Goal: Task Accomplishment & Management: Use online tool/utility

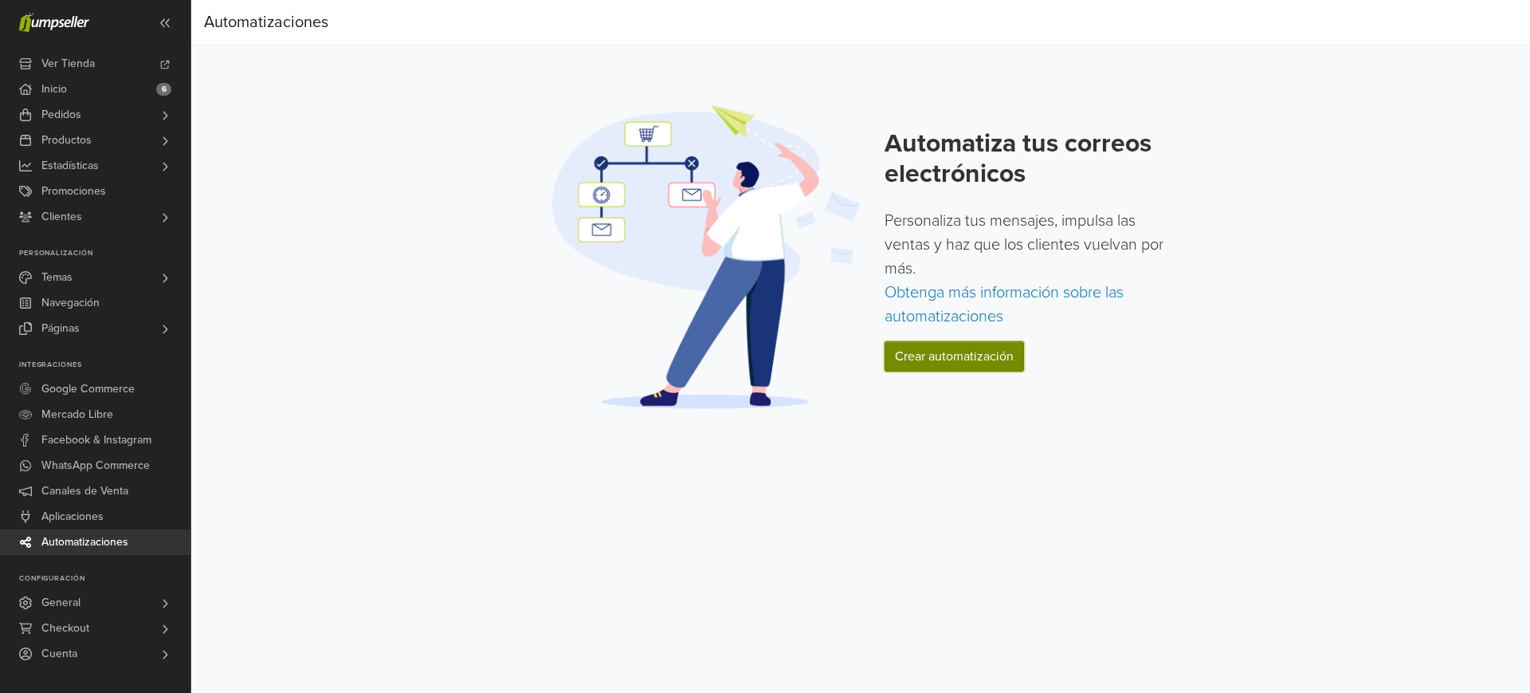
click at [923, 367] on link "Crear automatización" at bounding box center [954, 356] width 139 height 30
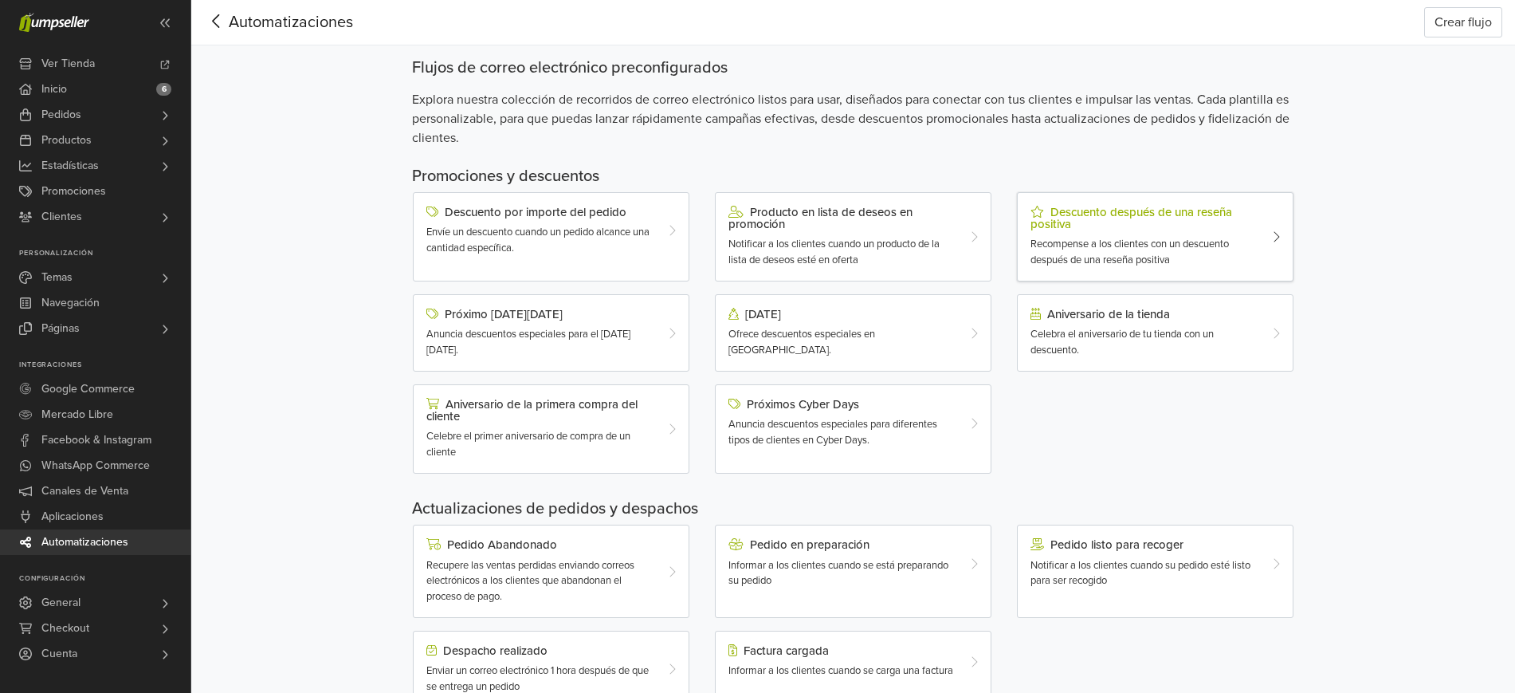
click at [1044, 259] on span "Recompense a los clientes con un descuento después de una reseña positiva" at bounding box center [1130, 252] width 198 height 29
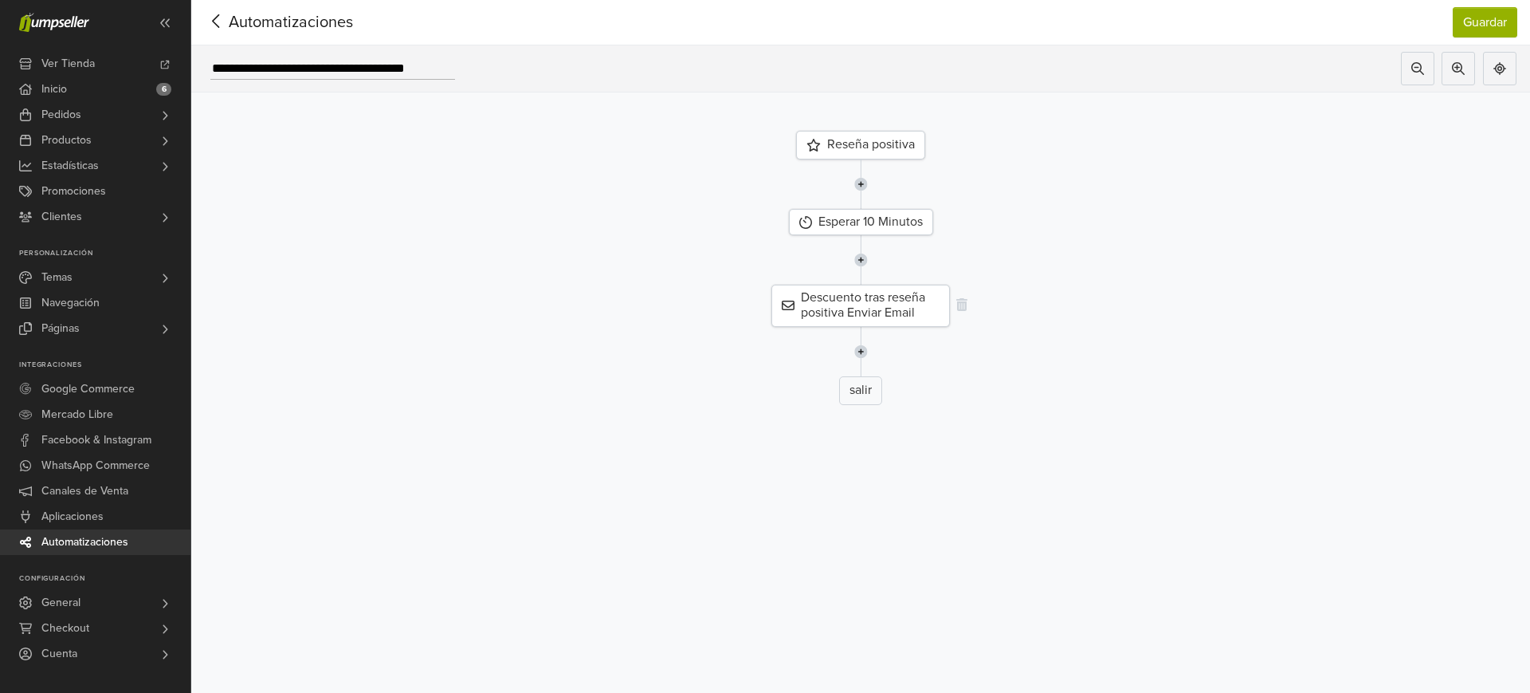
click at [857, 306] on div "Descuento tras reseña positiva Enviar Email" at bounding box center [861, 305] width 179 height 41
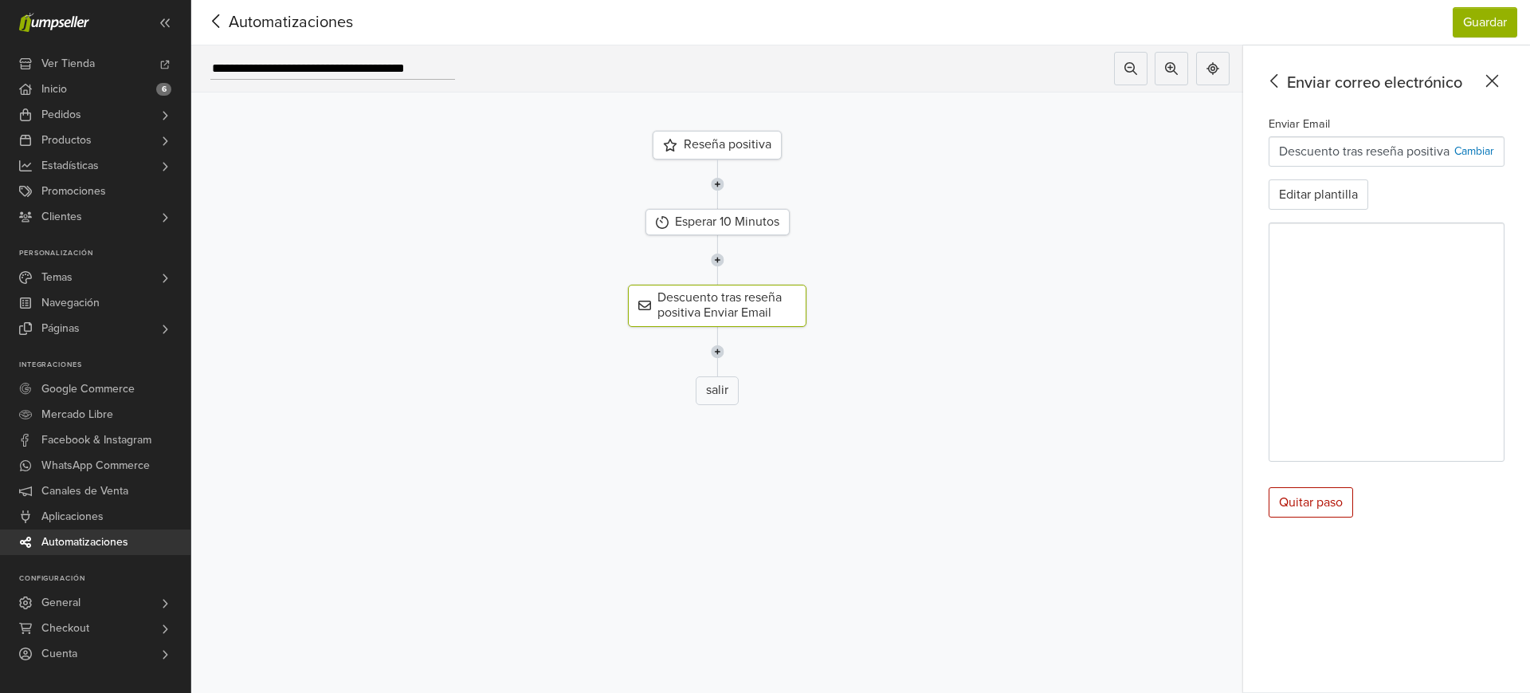
click at [1497, 91] on div "Enviar correo electrónico" at bounding box center [1384, 83] width 242 height 24
click at [1263, 94] on div "Enviar correo electrónico" at bounding box center [1384, 83] width 242 height 24
click at [1273, 86] on icon at bounding box center [1275, 81] width 25 height 20
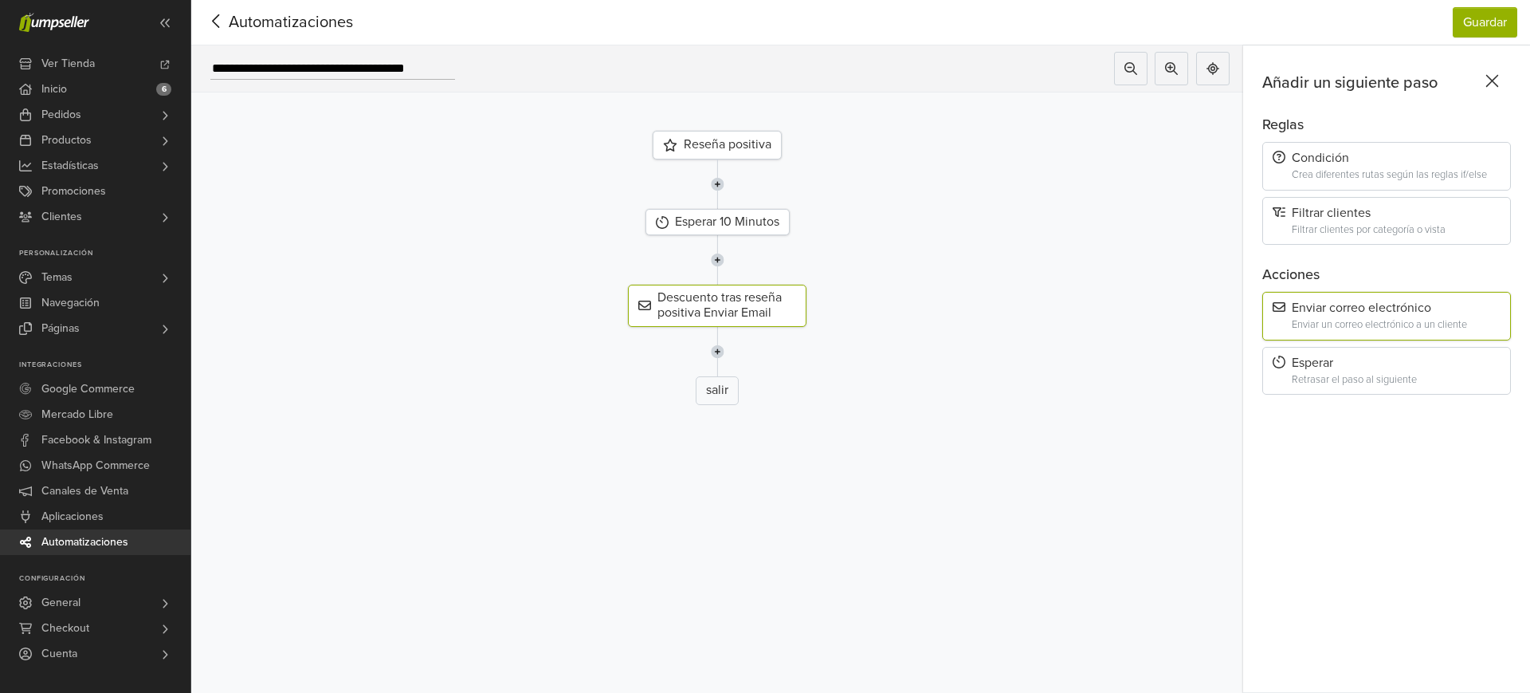
click at [218, 22] on icon at bounding box center [216, 21] width 25 height 20
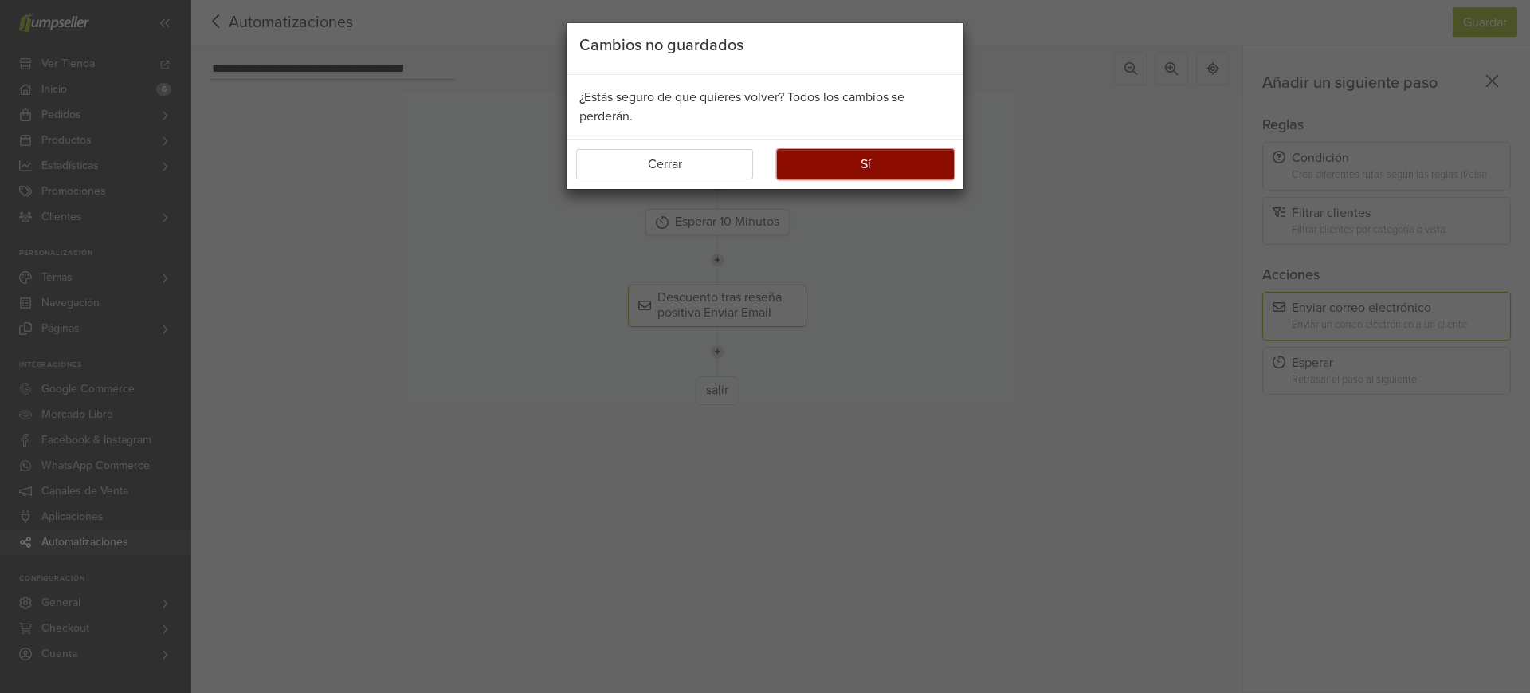
click at [837, 165] on button "Sí" at bounding box center [865, 164] width 177 height 30
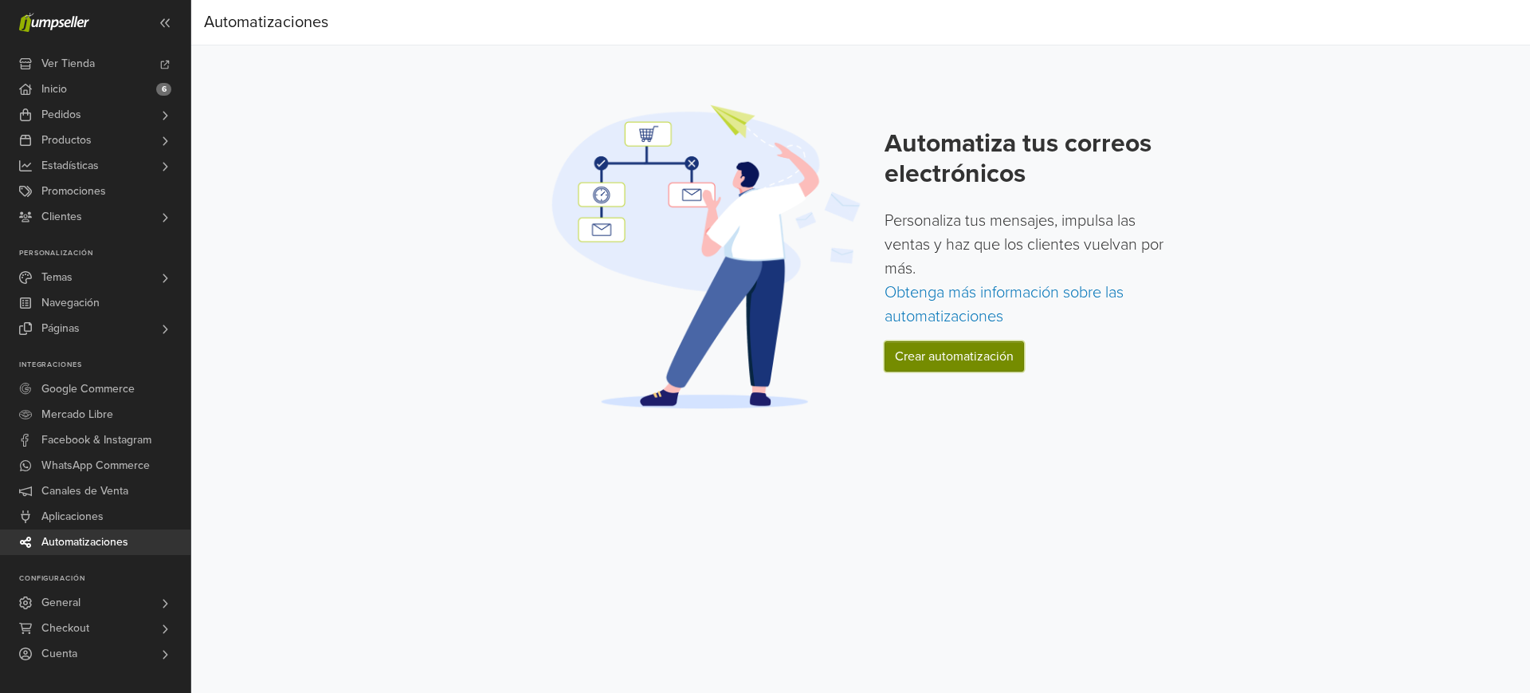
click at [959, 341] on link "Crear automatización" at bounding box center [954, 356] width 139 height 30
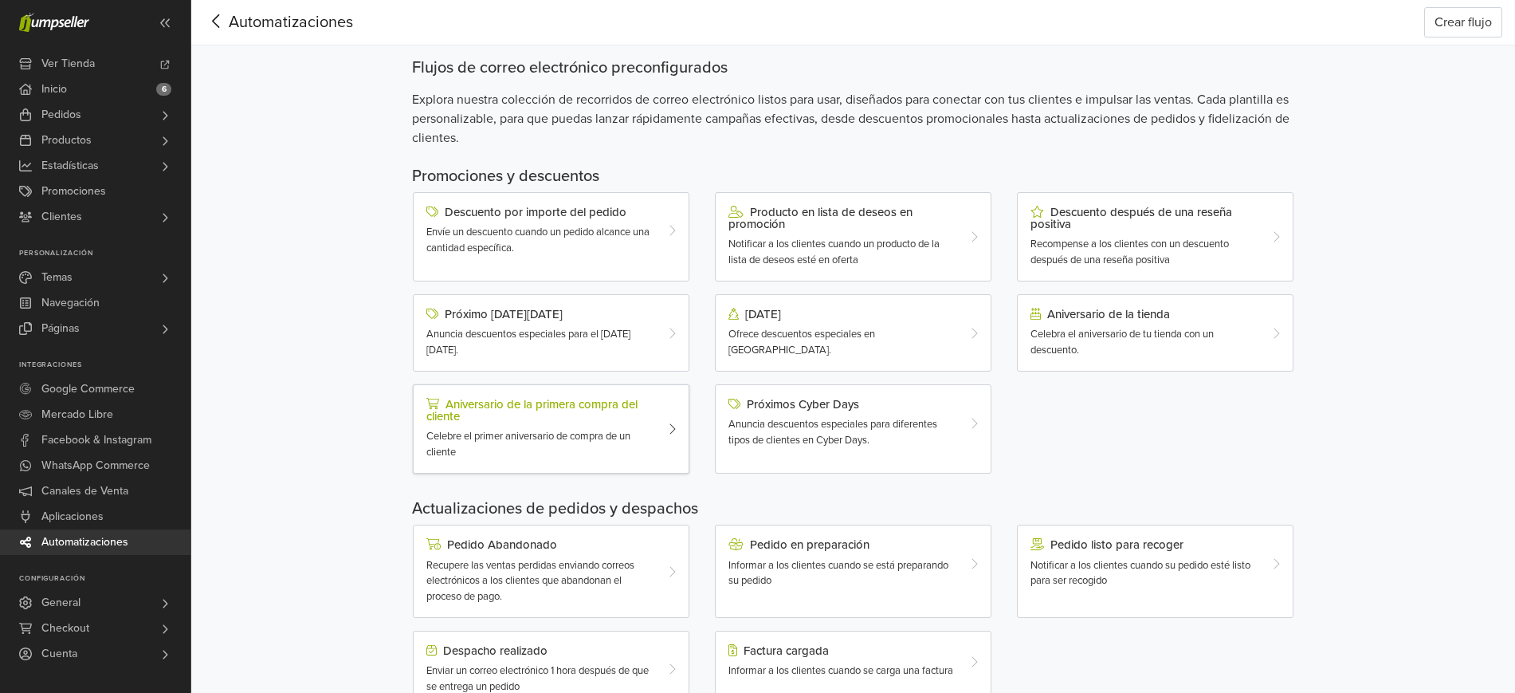
click at [528, 412] on div "Aniversario de la primera compra del cliente" at bounding box center [539, 410] width 227 height 25
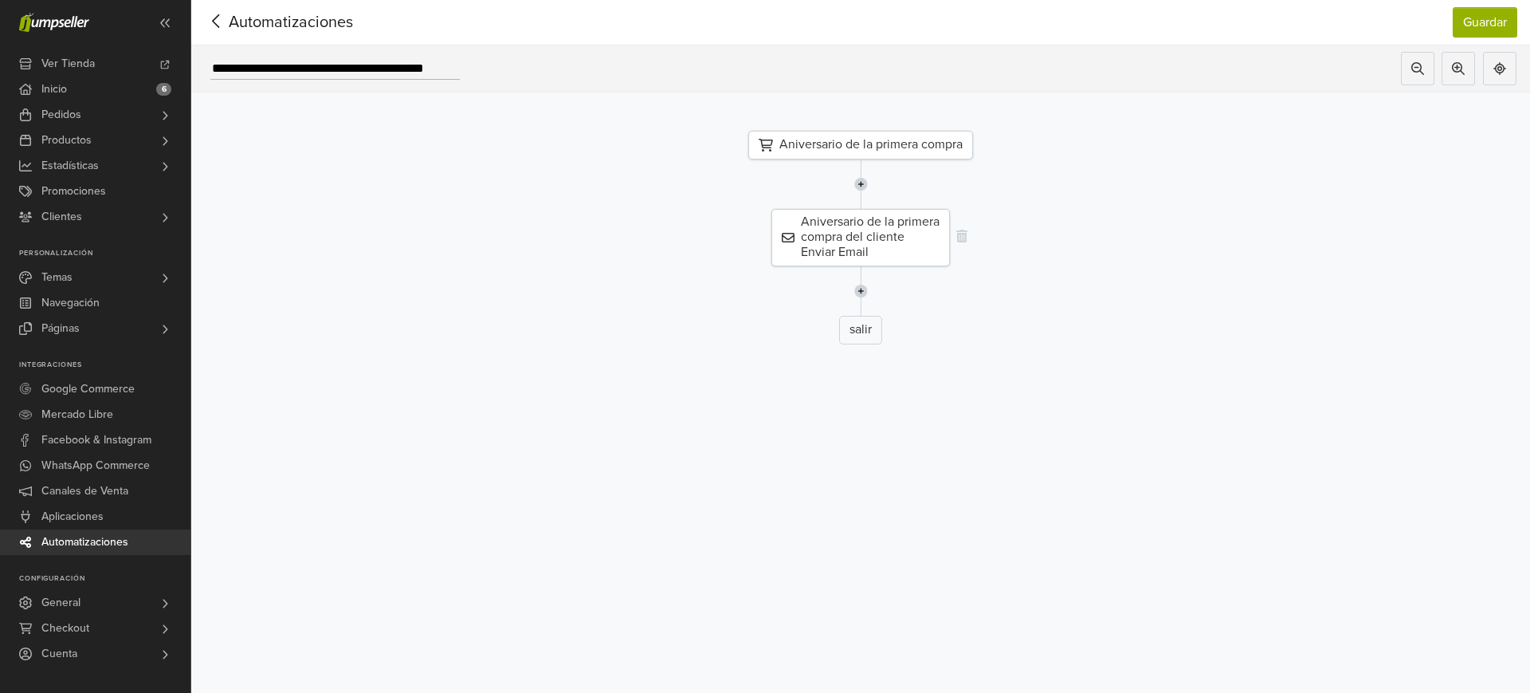
click at [852, 238] on div "Aniversario de la primera compra del cliente Enviar Email" at bounding box center [861, 237] width 179 height 57
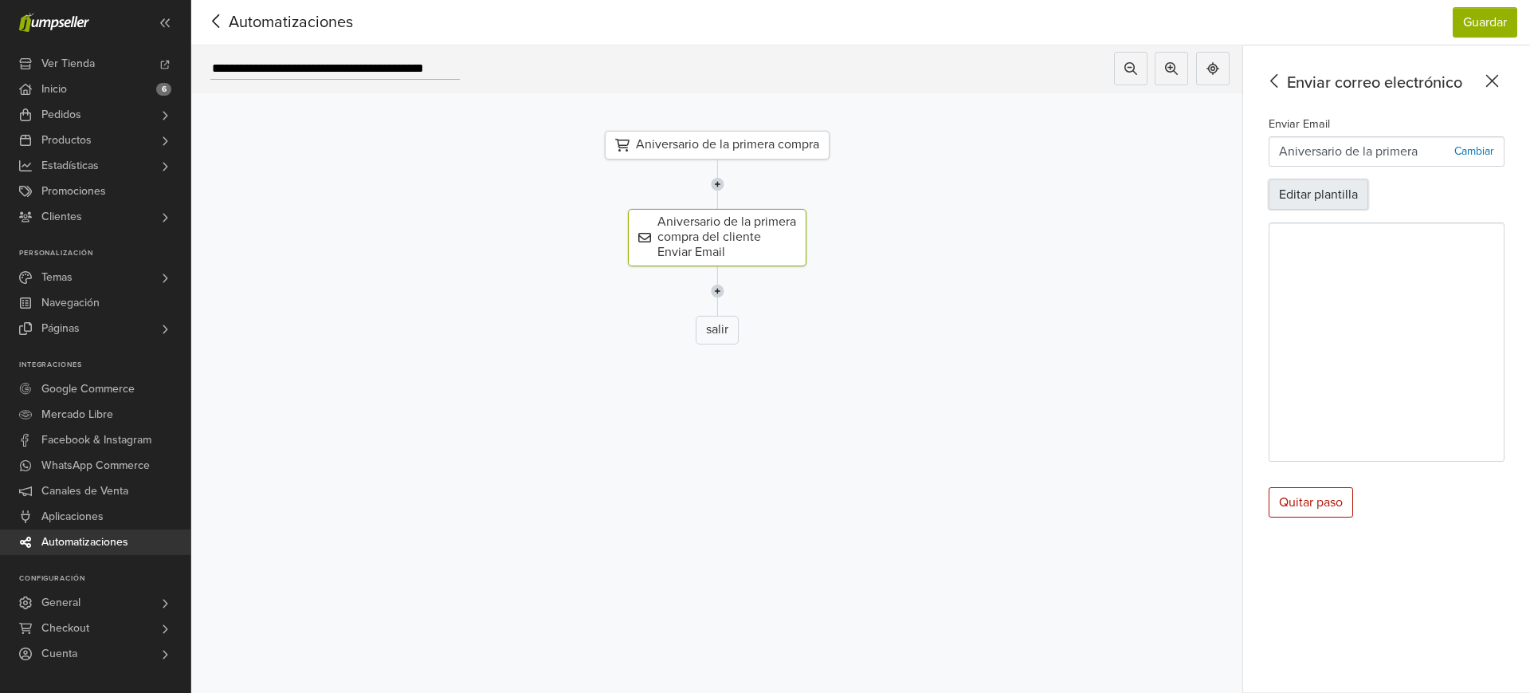
click at [1321, 199] on button "Editar plantilla" at bounding box center [1319, 194] width 100 height 30
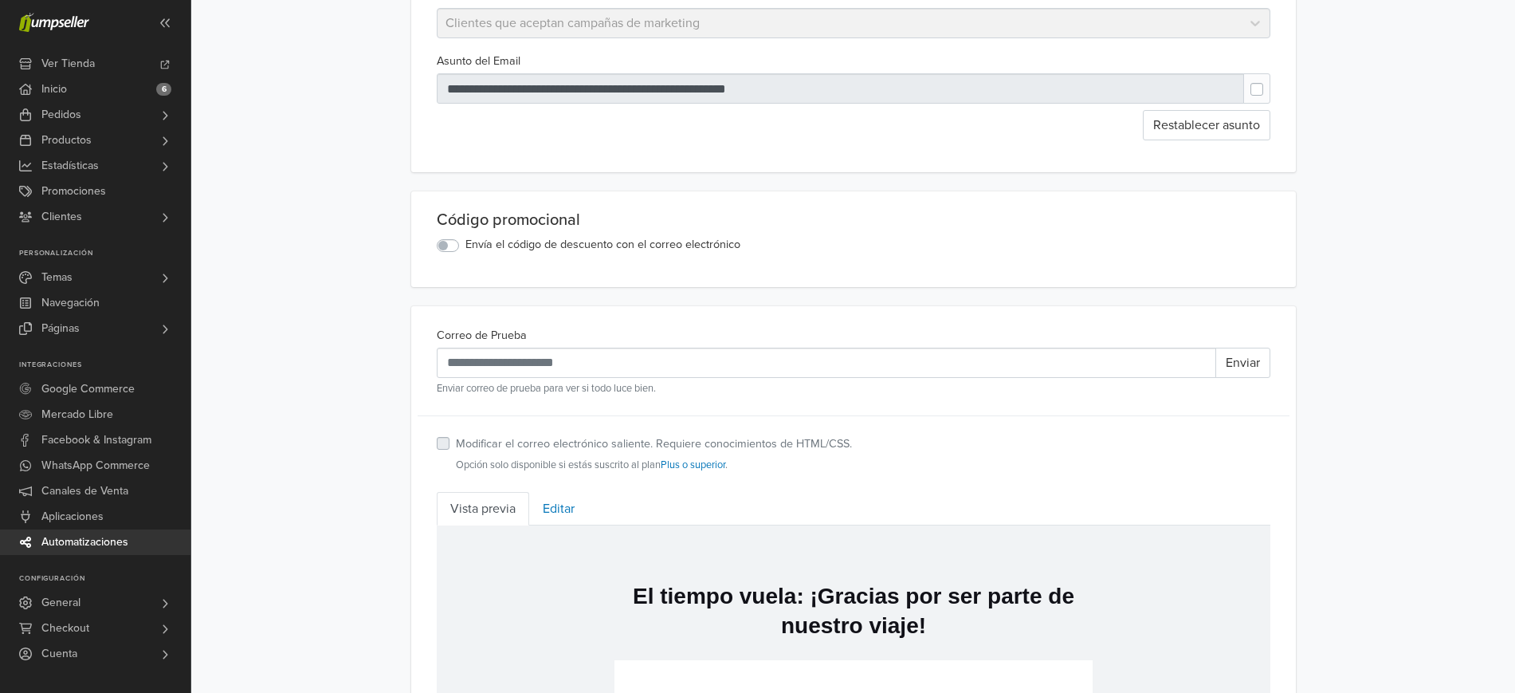
scroll to position [184, 0]
click at [465, 249] on label "Envía el código de descuento con el correo electrónico" at bounding box center [602, 244] width 275 height 18
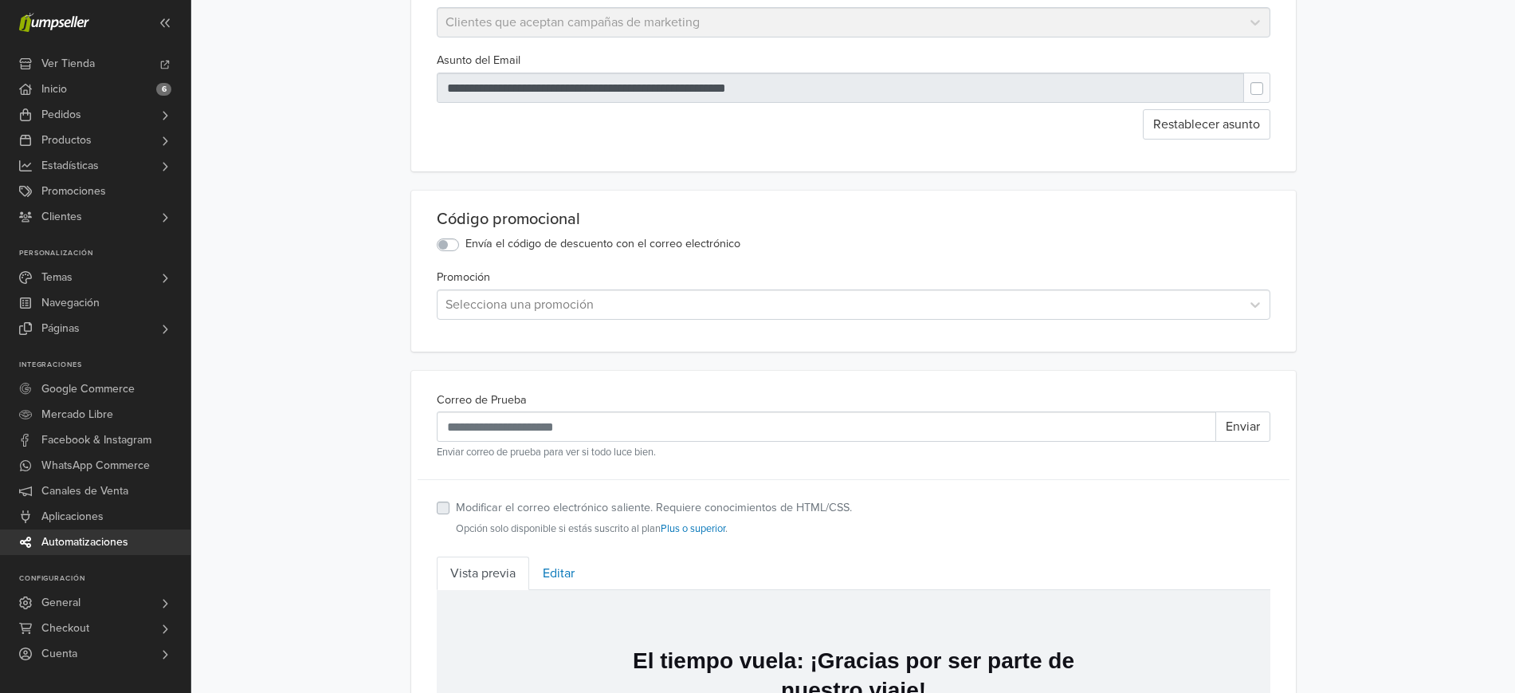
click at [465, 249] on label "Envía el código de descuento con el correo electrónico" at bounding box center [602, 244] width 275 height 18
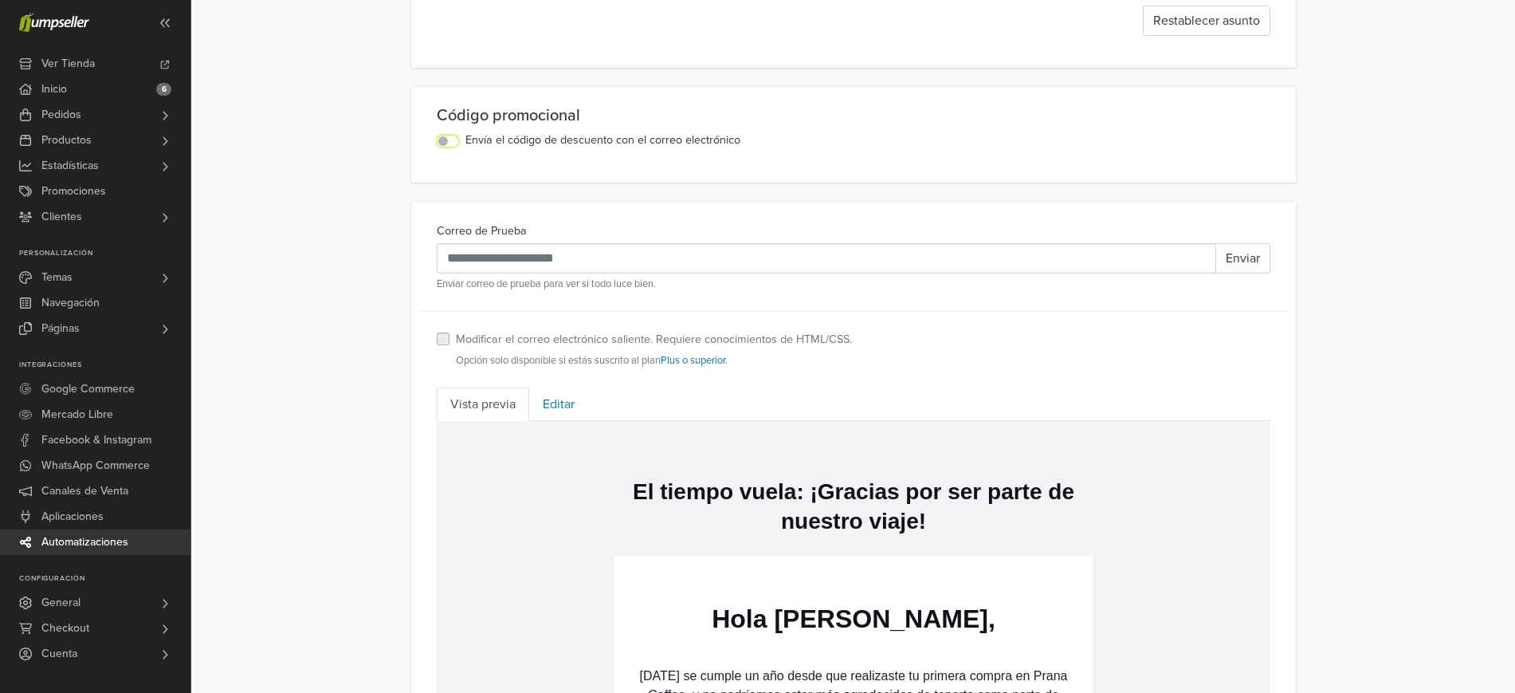
scroll to position [298, 0]
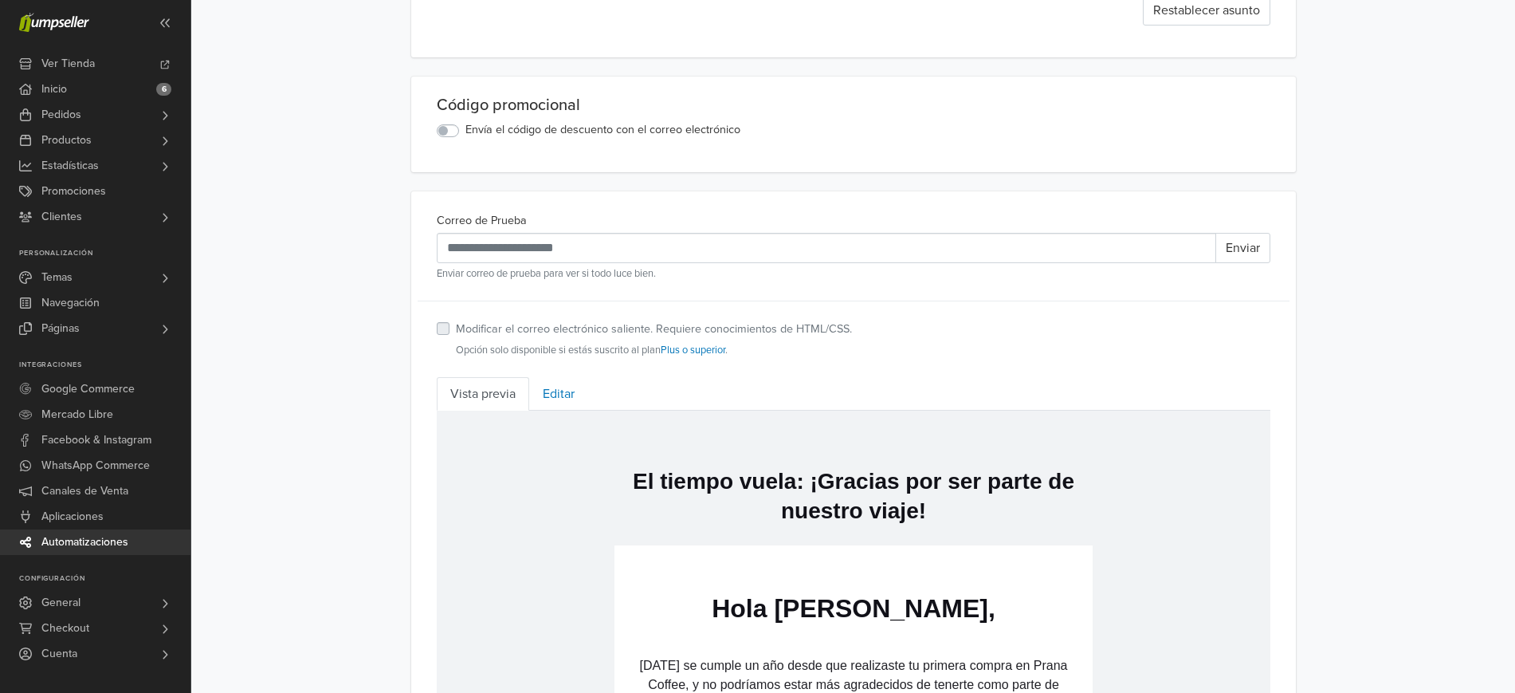
click at [465, 139] on label "Envía el código de descuento con el correo electrónico" at bounding box center [602, 130] width 275 height 18
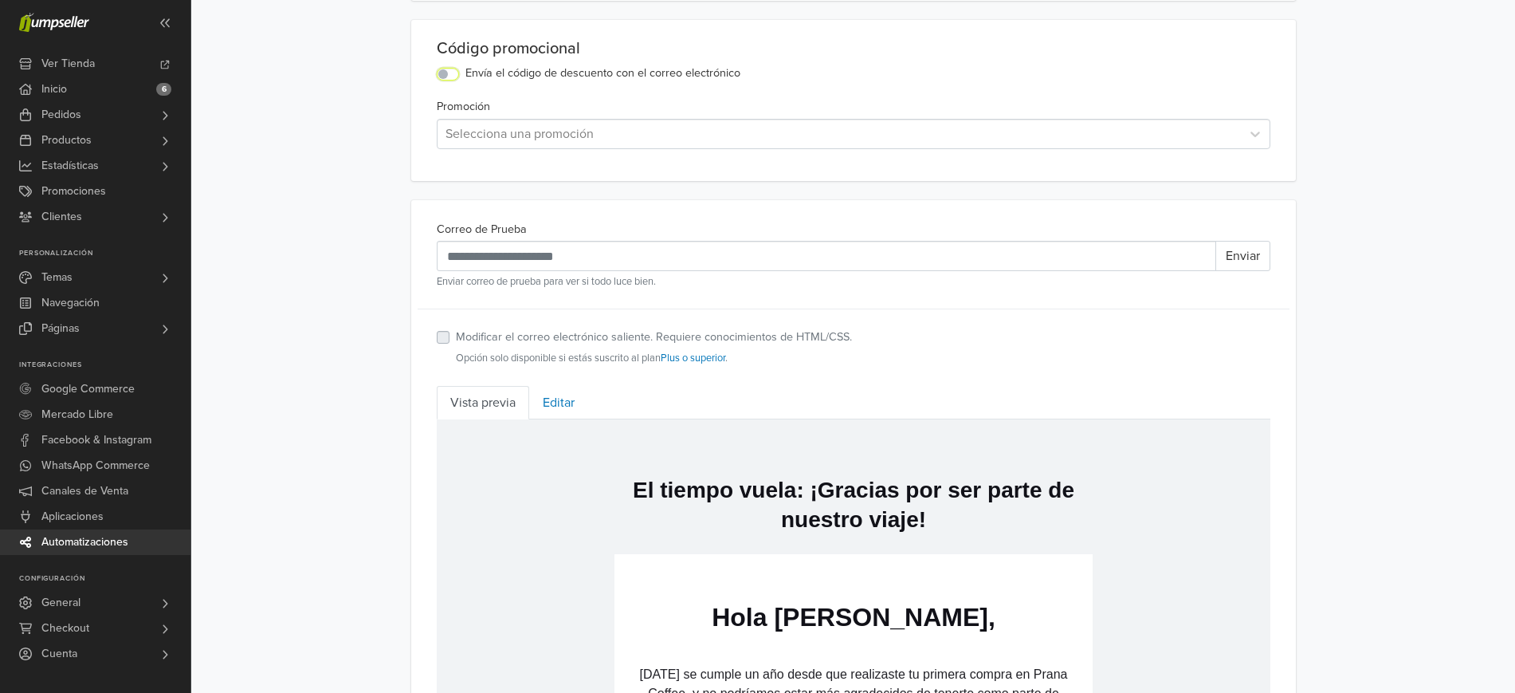
scroll to position [354, 0]
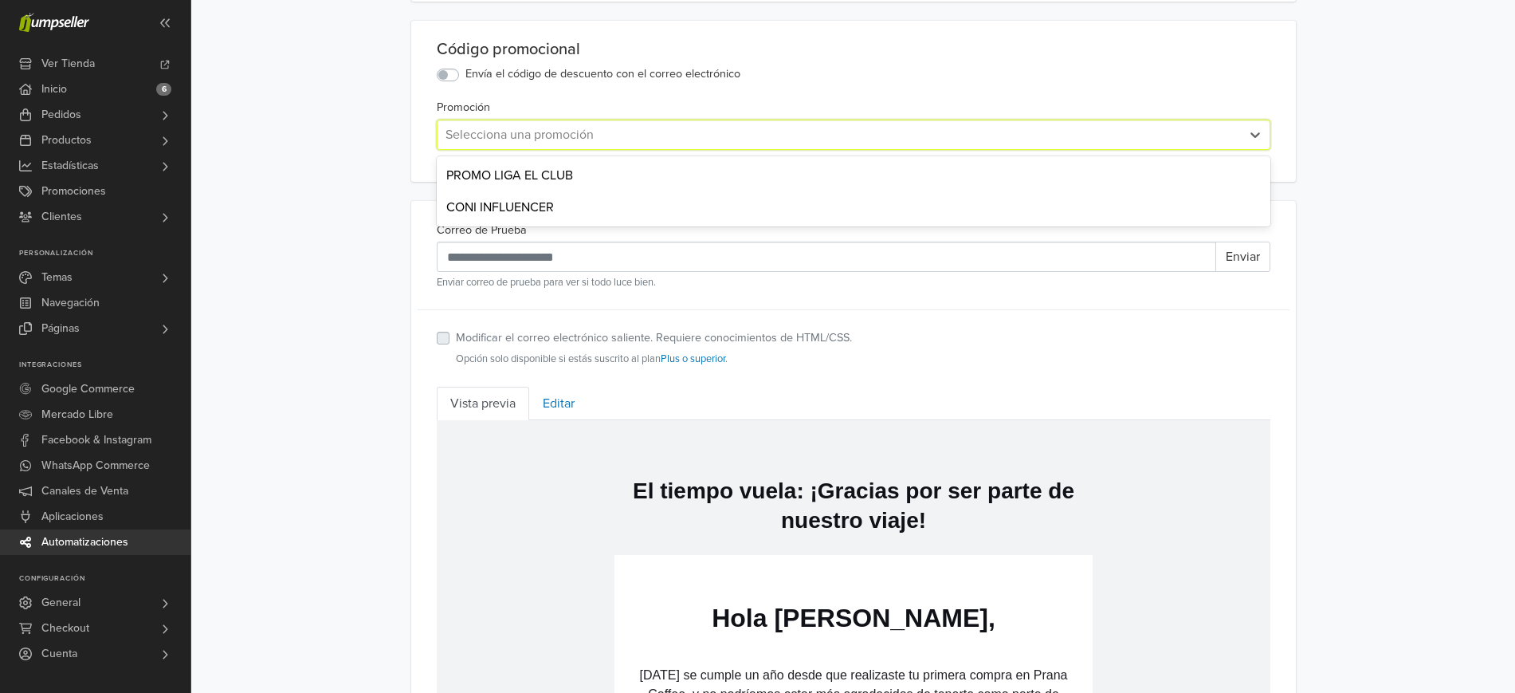
click at [543, 149] on div "Selecciona una promoción" at bounding box center [839, 134] width 803 height 29
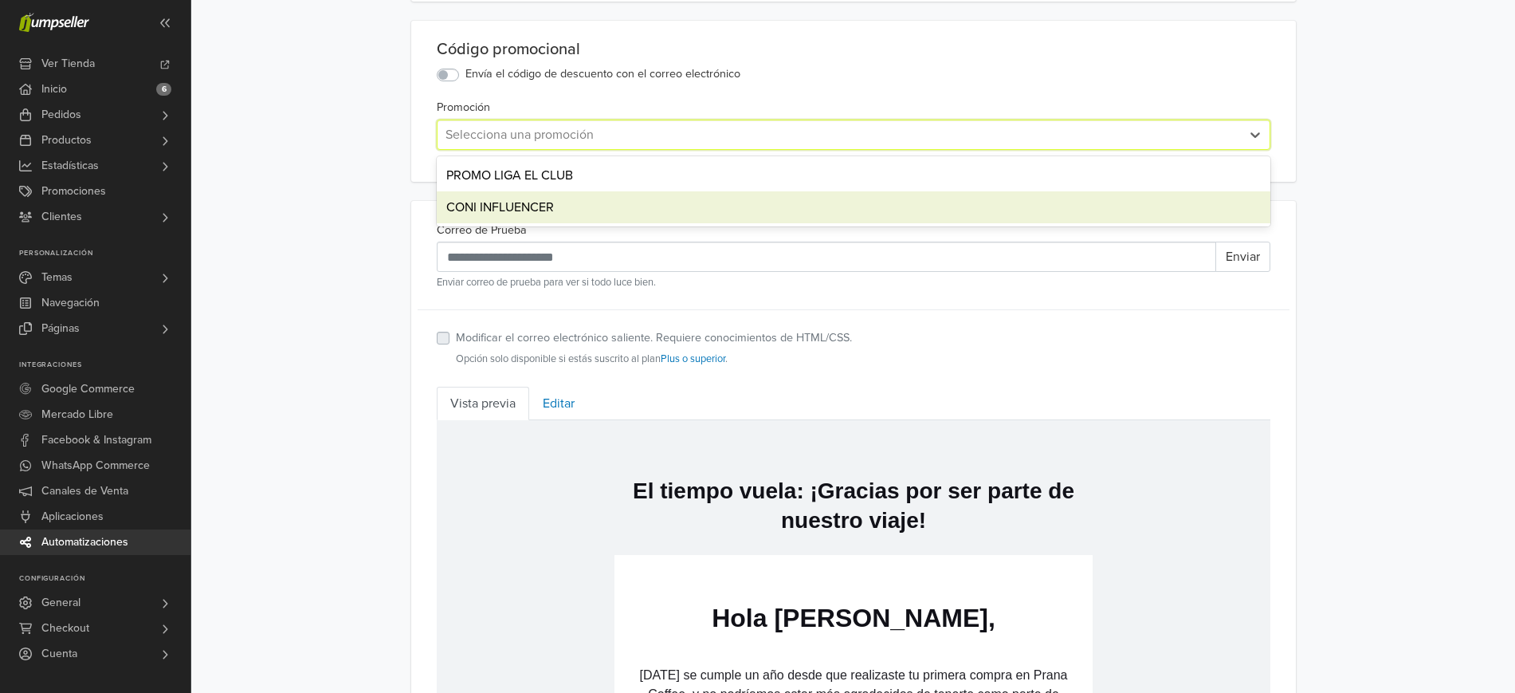
click at [547, 207] on div "CONI INFLUENCER" at bounding box center [854, 207] width 834 height 32
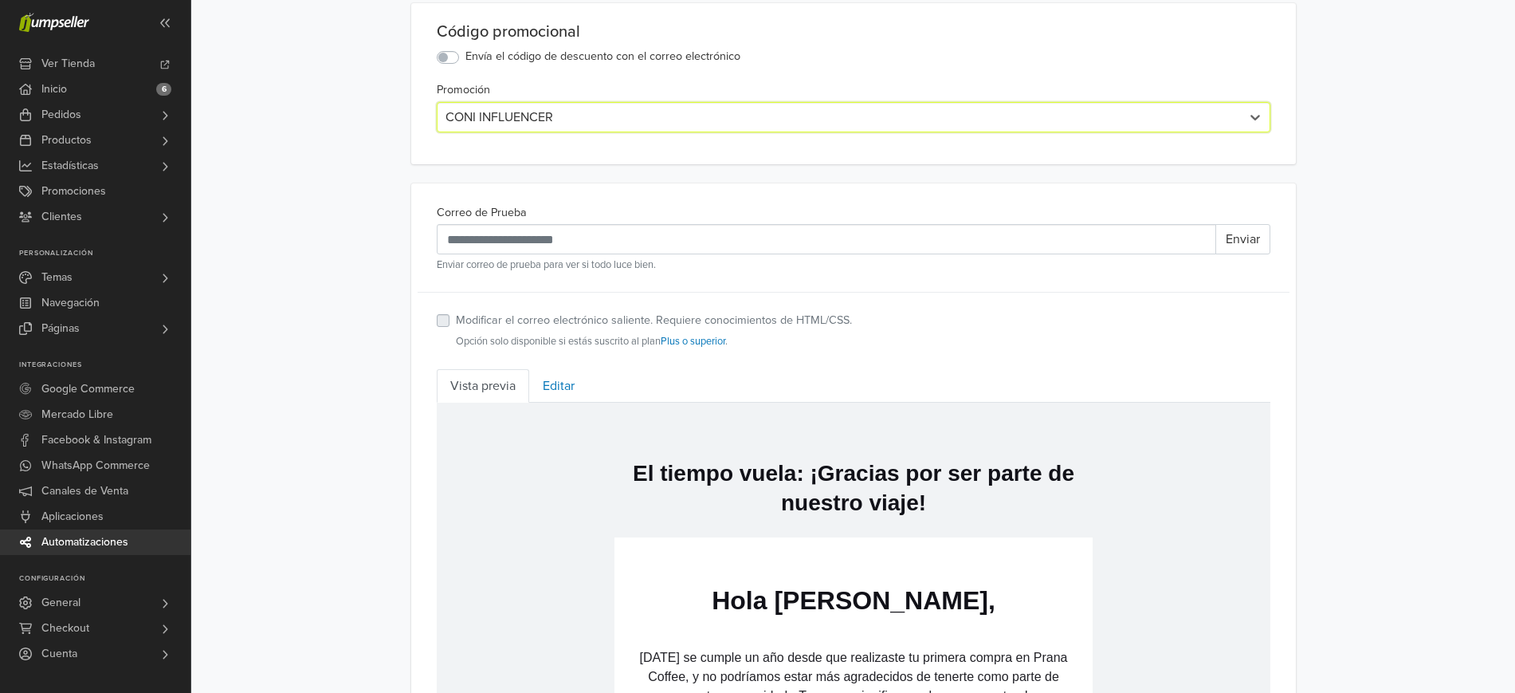
scroll to position [370, 0]
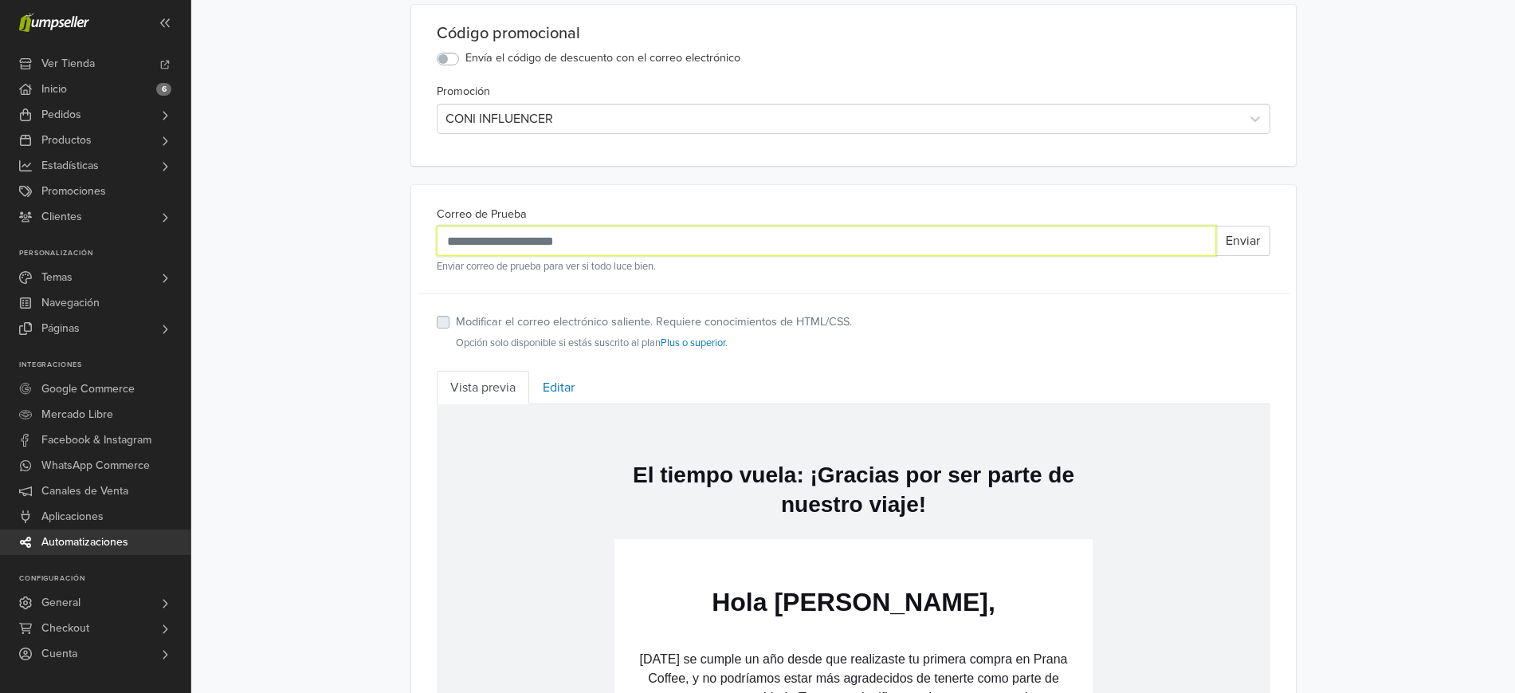
click at [628, 249] on input "Correo de Prueba" at bounding box center [827, 241] width 780 height 30
type input "**********"
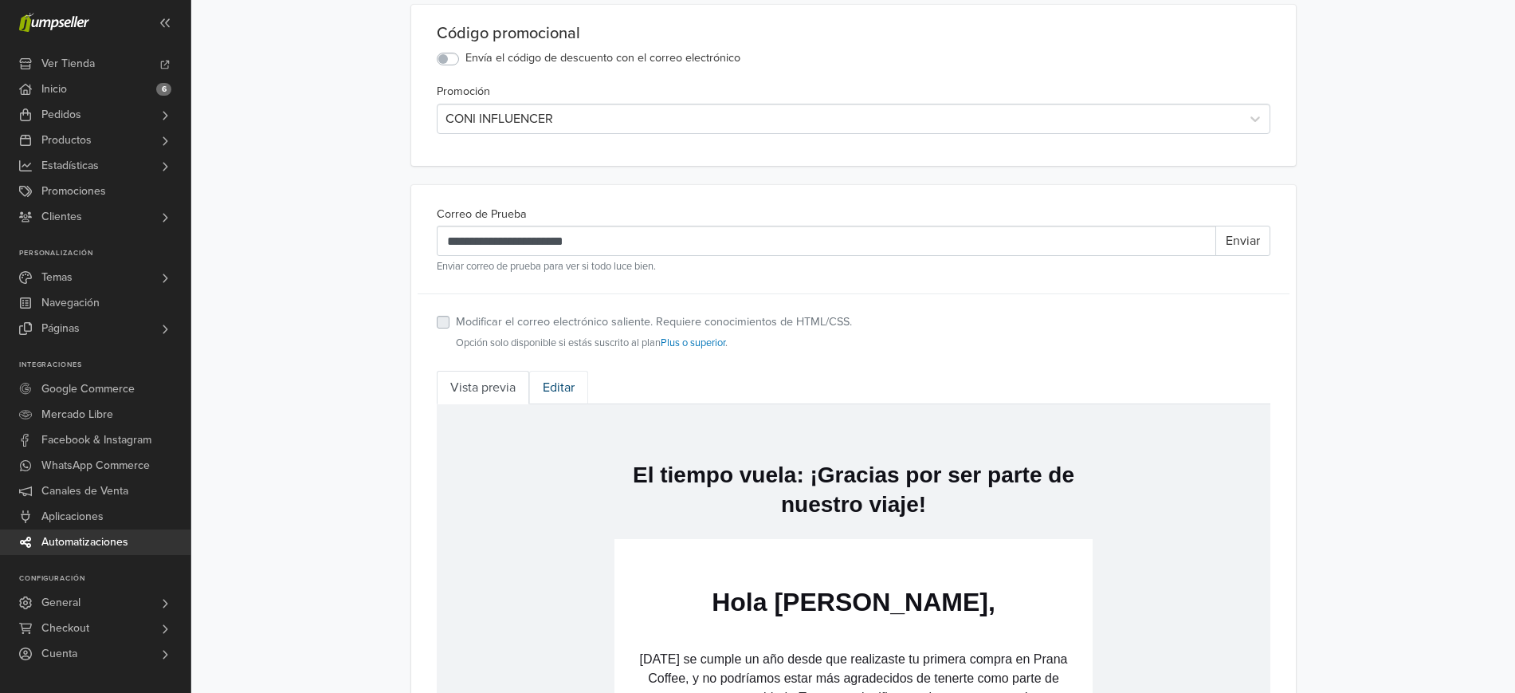
click at [548, 391] on link "Editar" at bounding box center [558, 387] width 59 height 33
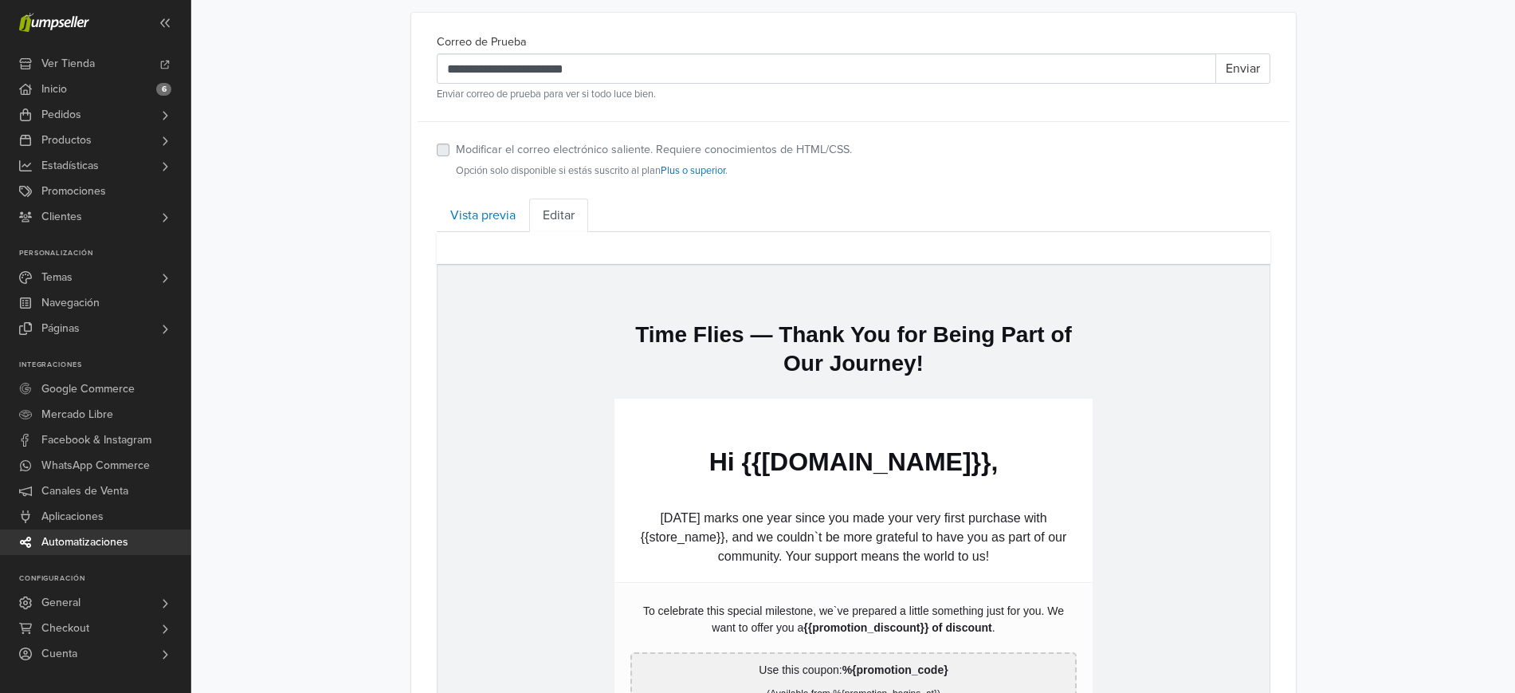
scroll to position [544, 0]
click at [457, 210] on link "Vista previa" at bounding box center [483, 213] width 92 height 33
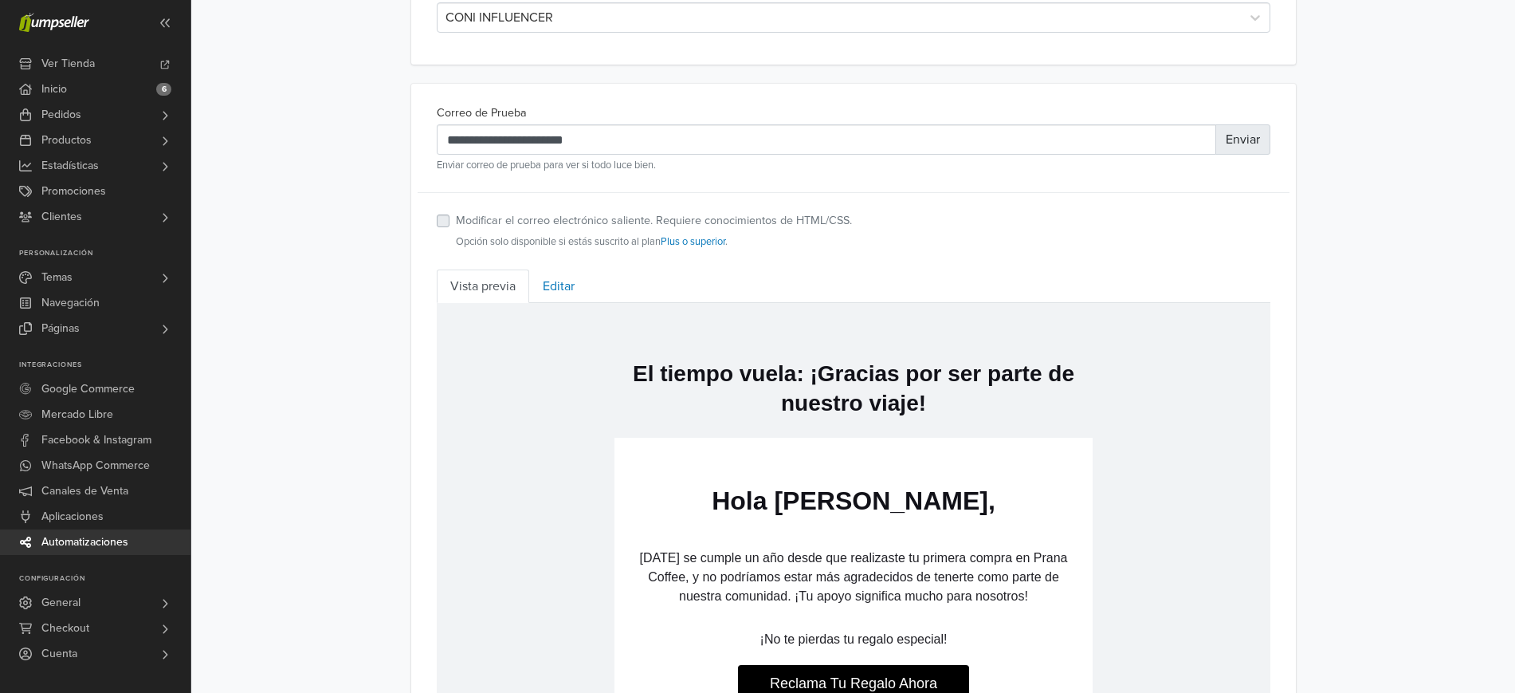
scroll to position [469, 0]
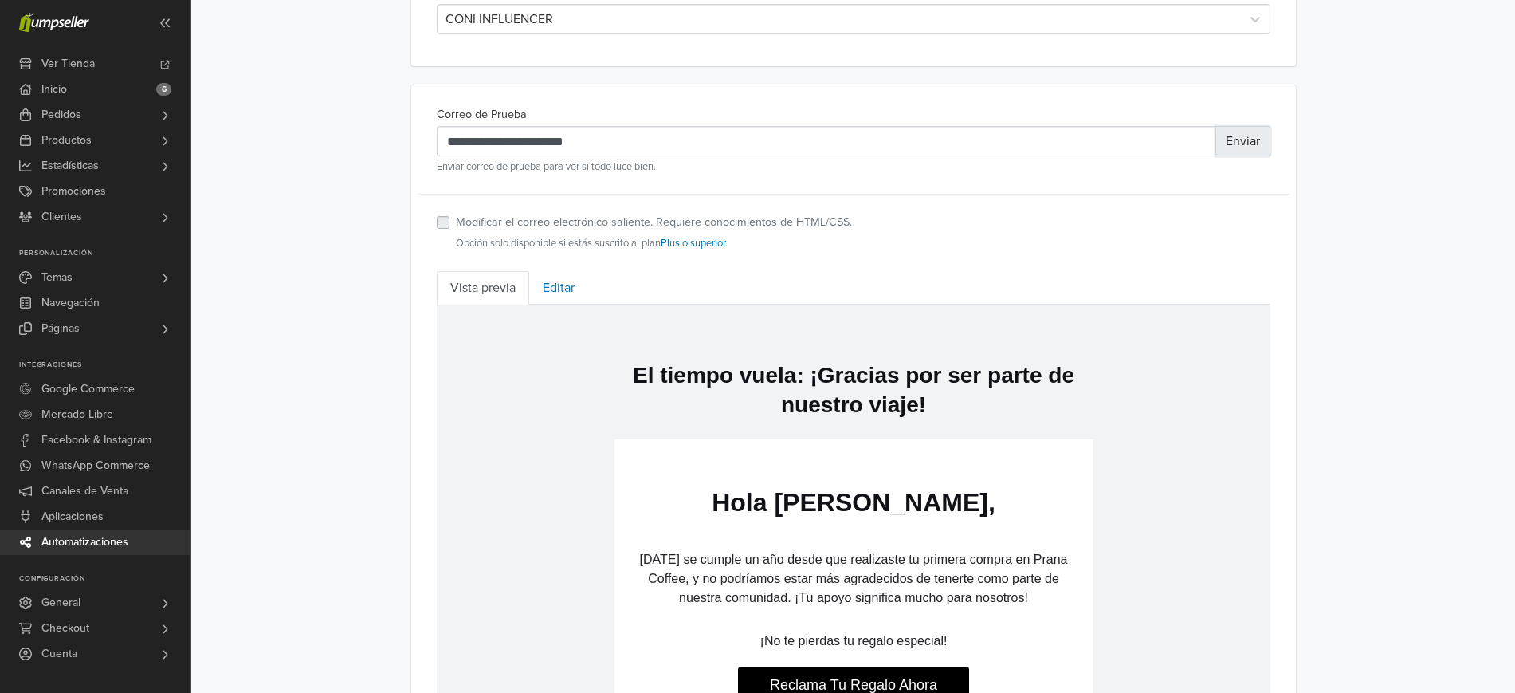
click at [1252, 147] on button "Enviar" at bounding box center [1243, 141] width 55 height 30
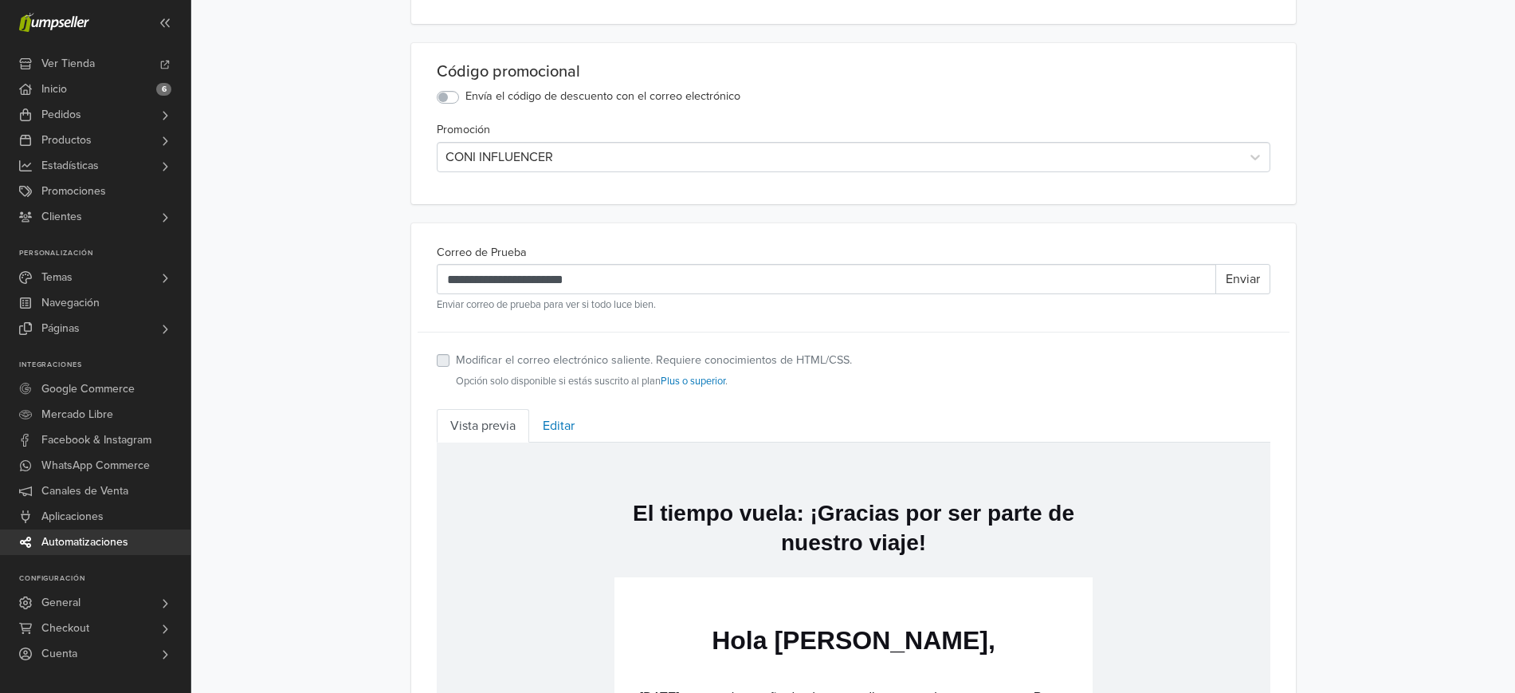
scroll to position [313, 0]
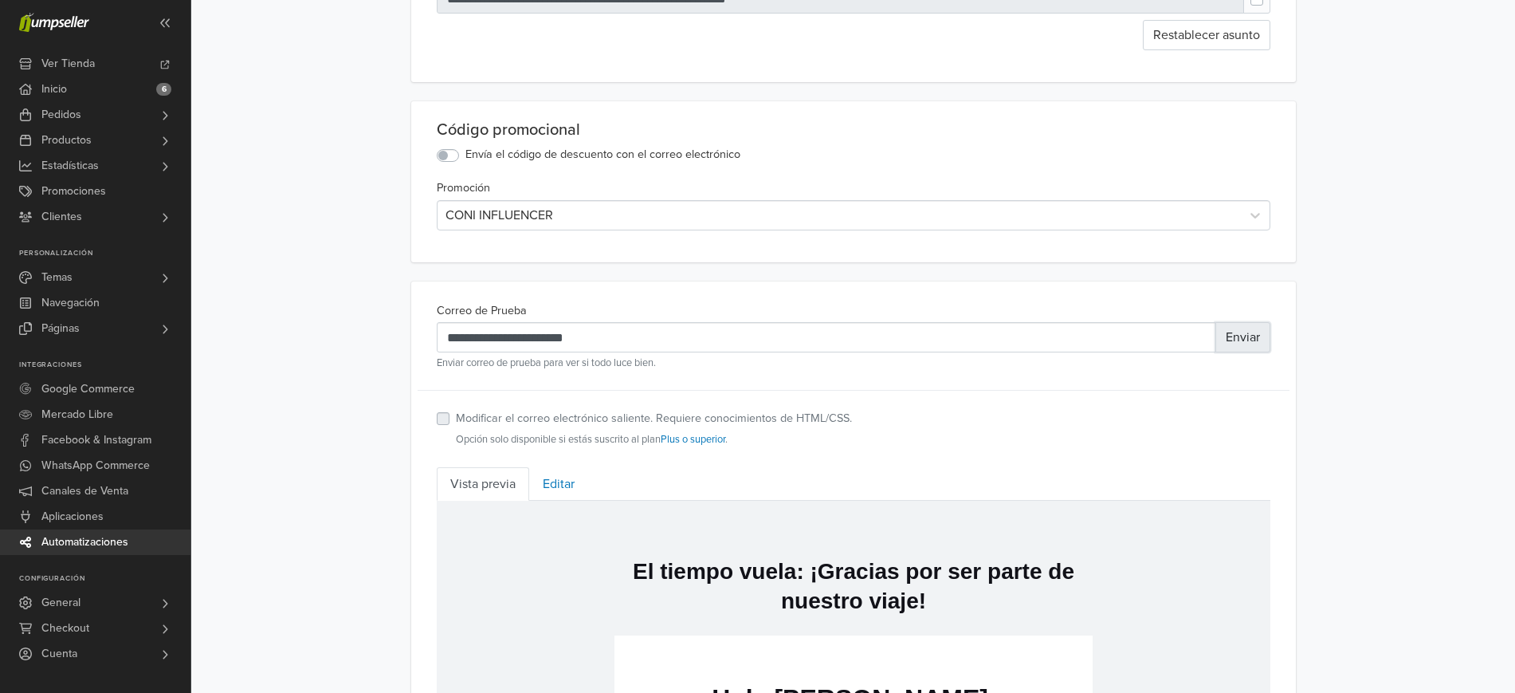
click at [1245, 340] on button "Enviar" at bounding box center [1243, 337] width 55 height 30
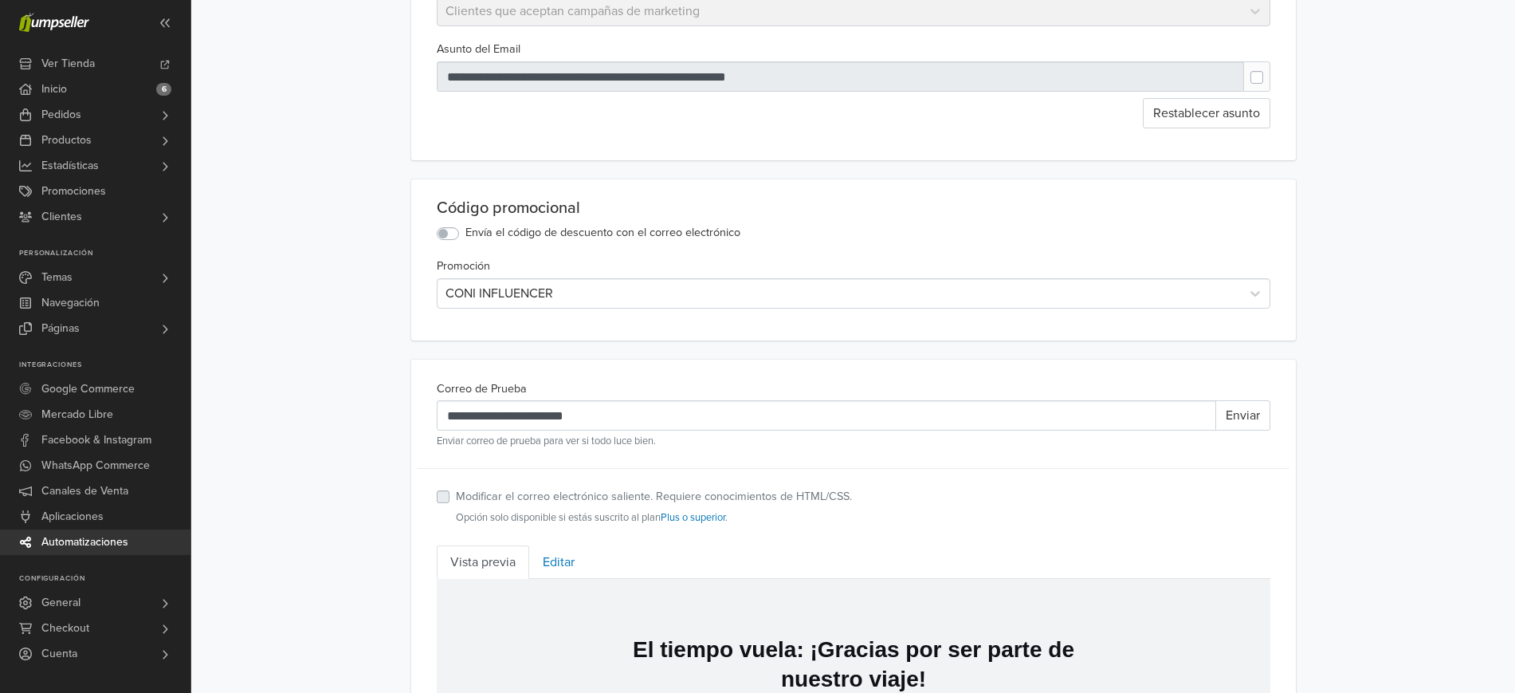
scroll to position [236, 0]
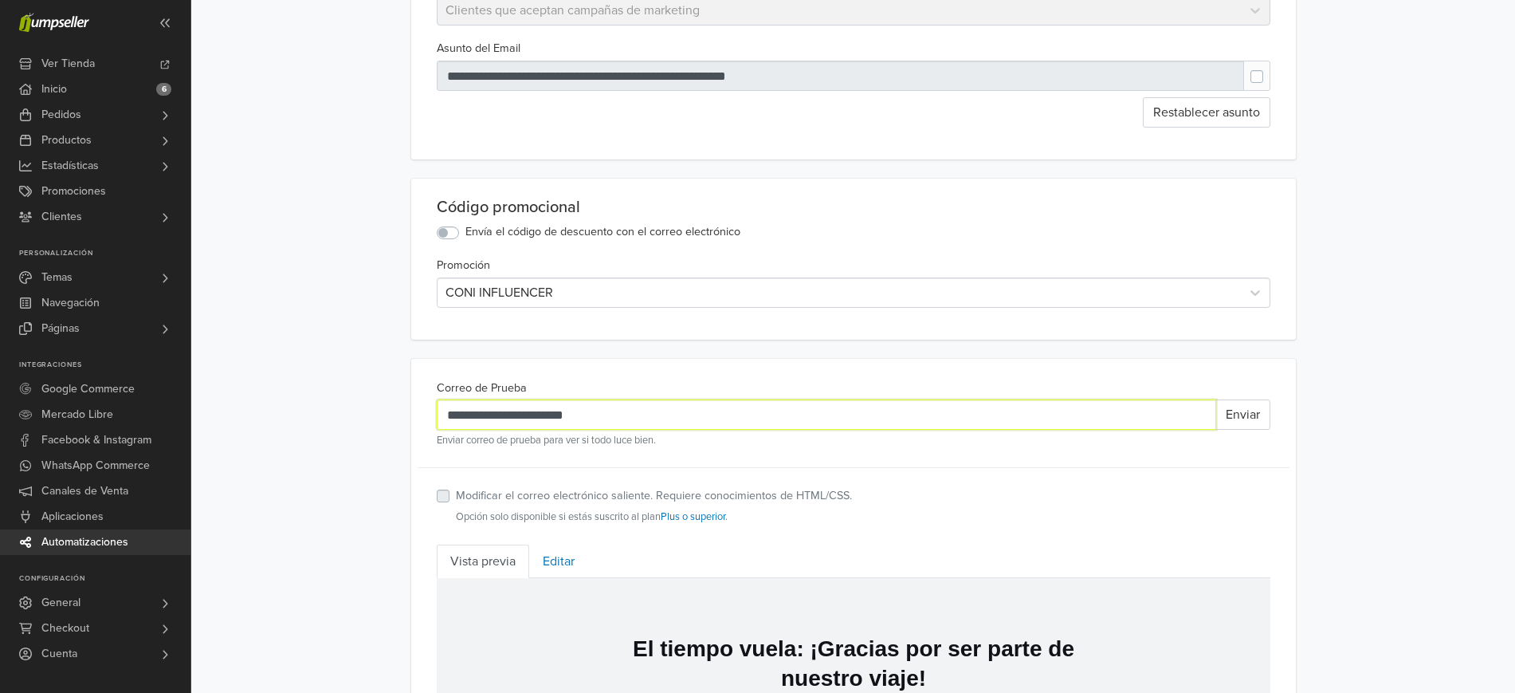
click at [648, 415] on input "**********" at bounding box center [827, 414] width 780 height 30
drag, startPoint x: 648, startPoint y: 416, endPoint x: 446, endPoint y: 416, distance: 202.5
click at [446, 416] on input "**********" at bounding box center [827, 414] width 780 height 30
type input "*"
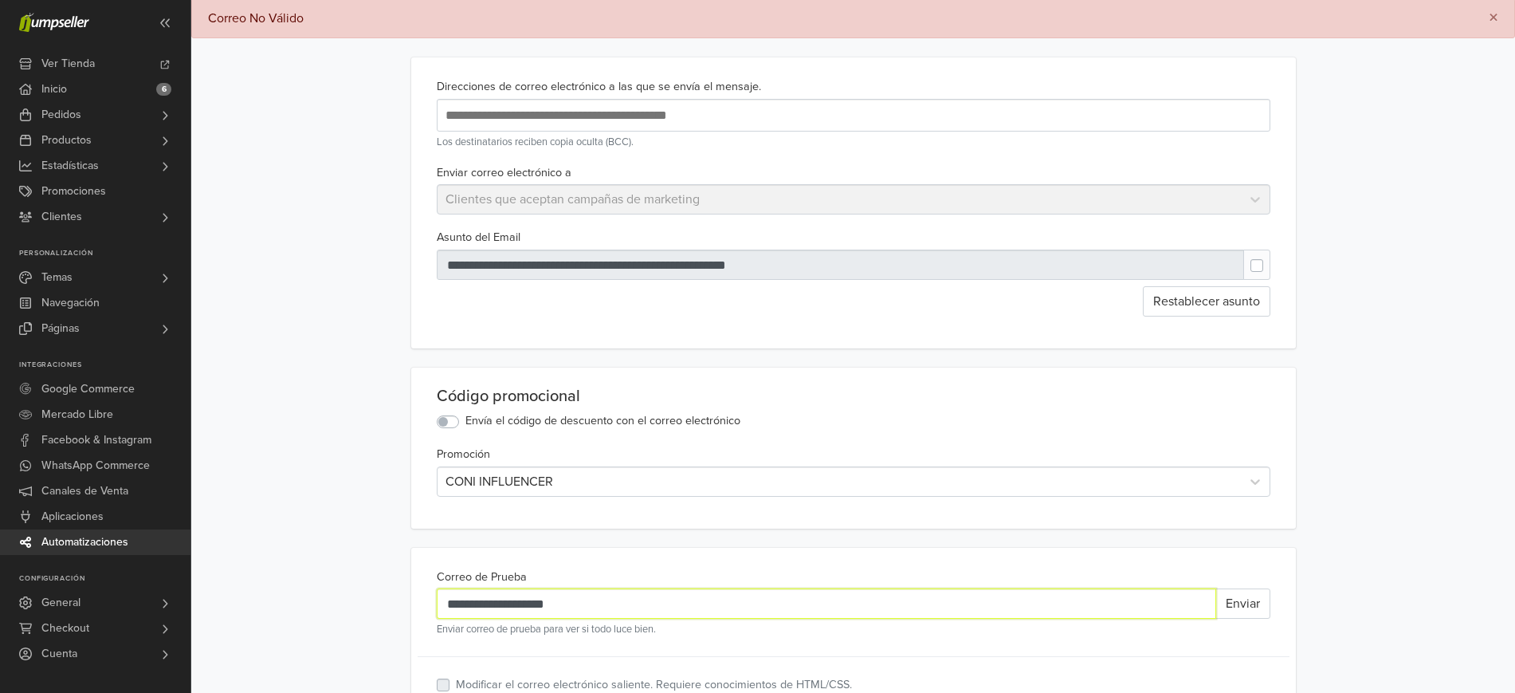
scroll to position [31, 0]
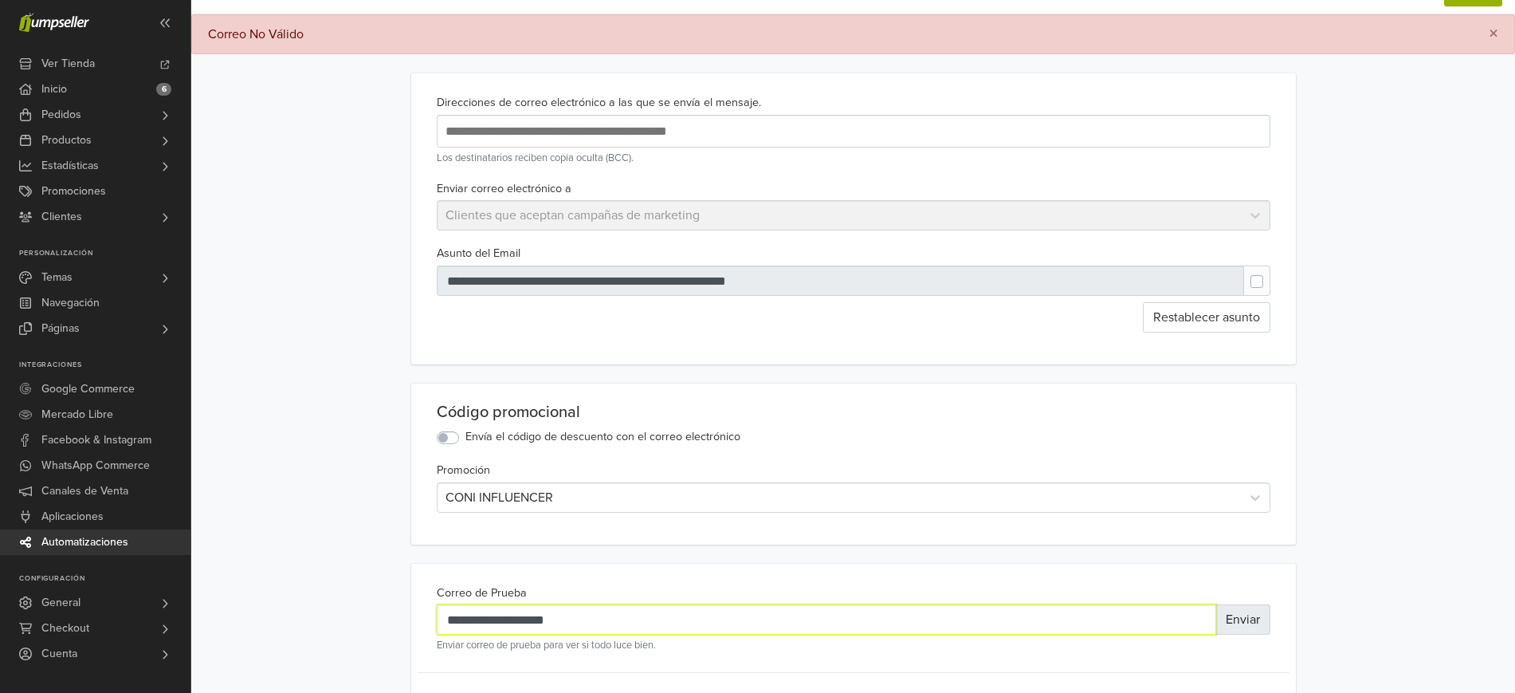
type input "**********"
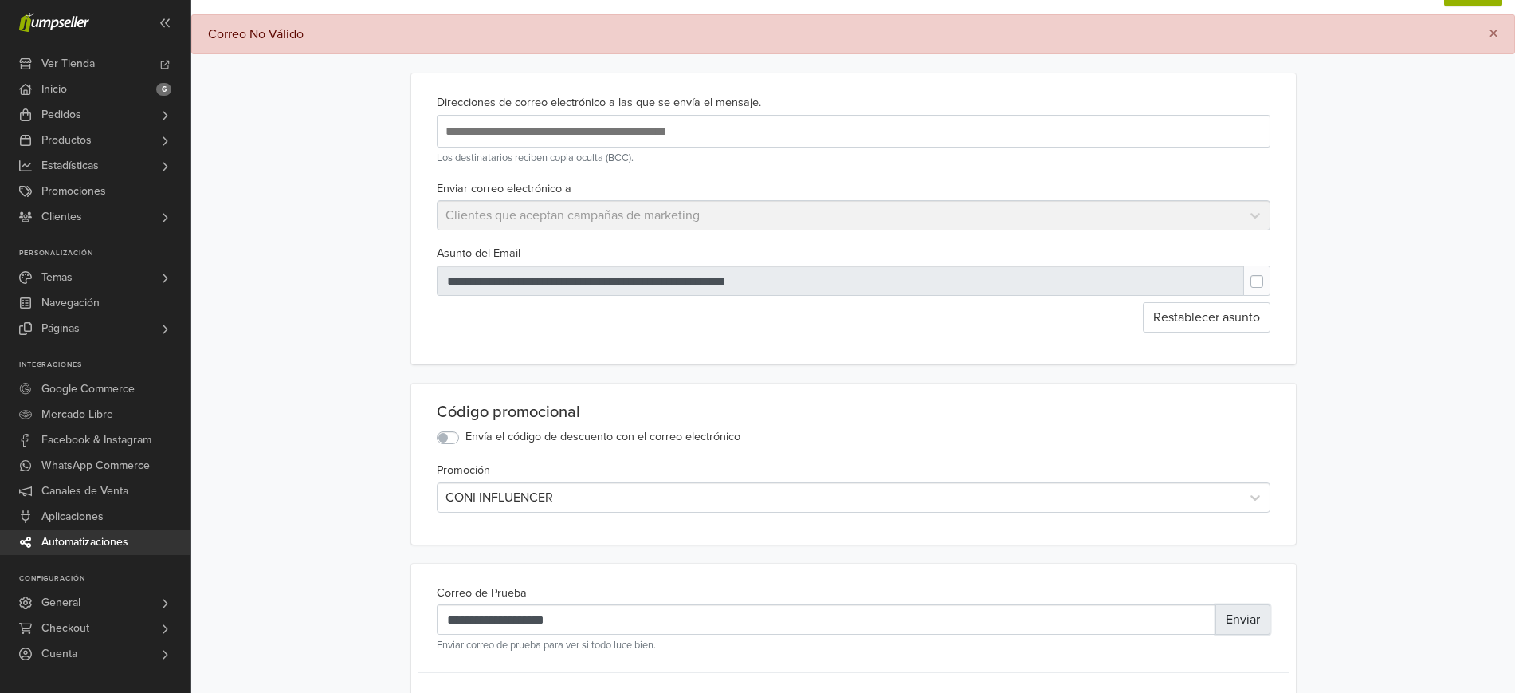
click at [1255, 618] on button "Enviar" at bounding box center [1243, 619] width 55 height 30
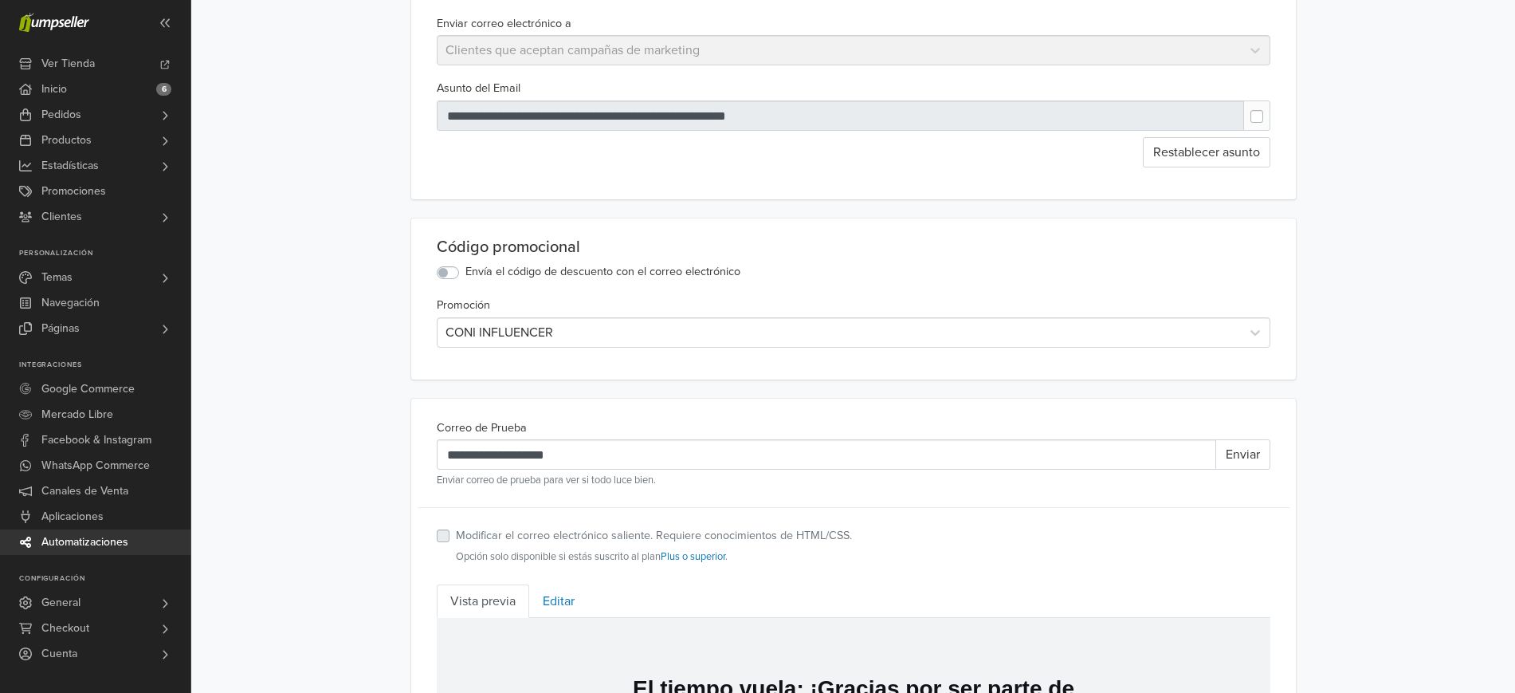
scroll to position [210, 0]
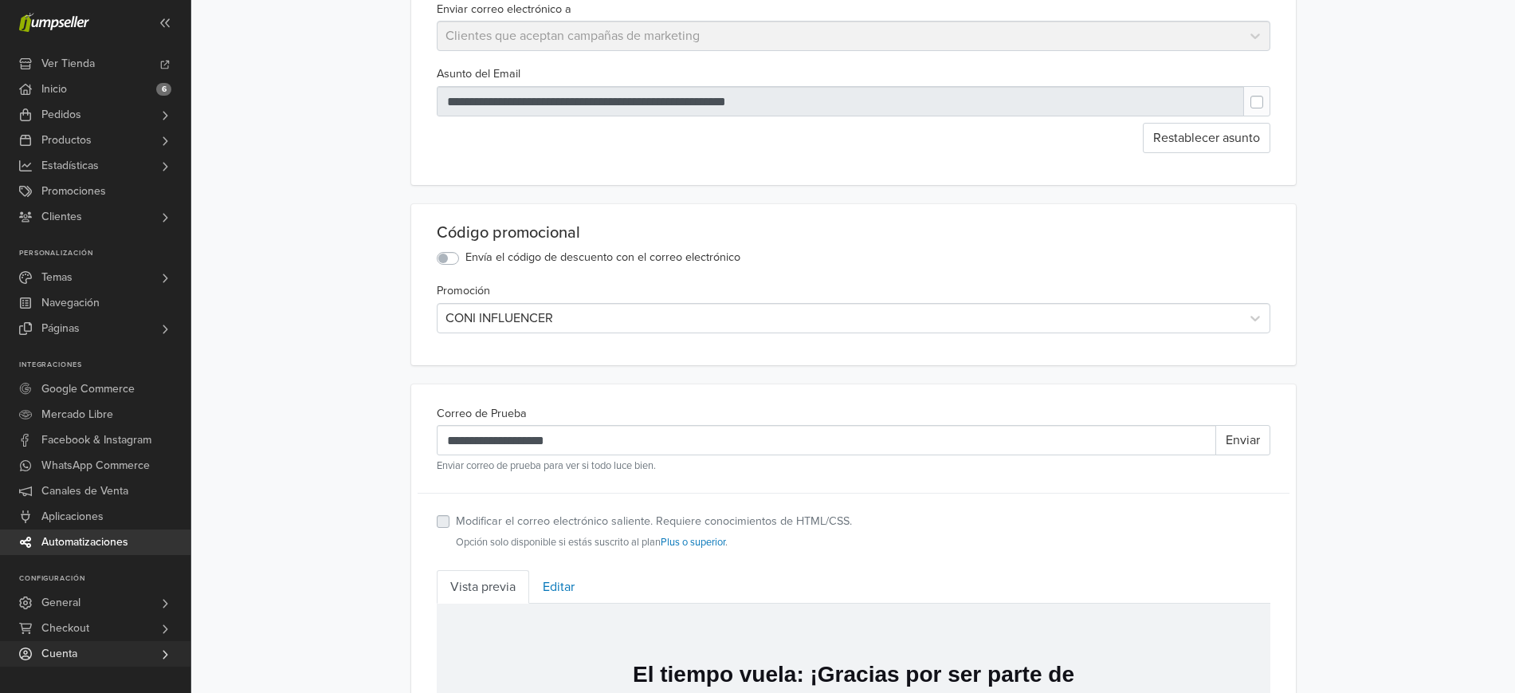
click at [132, 654] on link "Cuenta" at bounding box center [95, 654] width 191 height 26
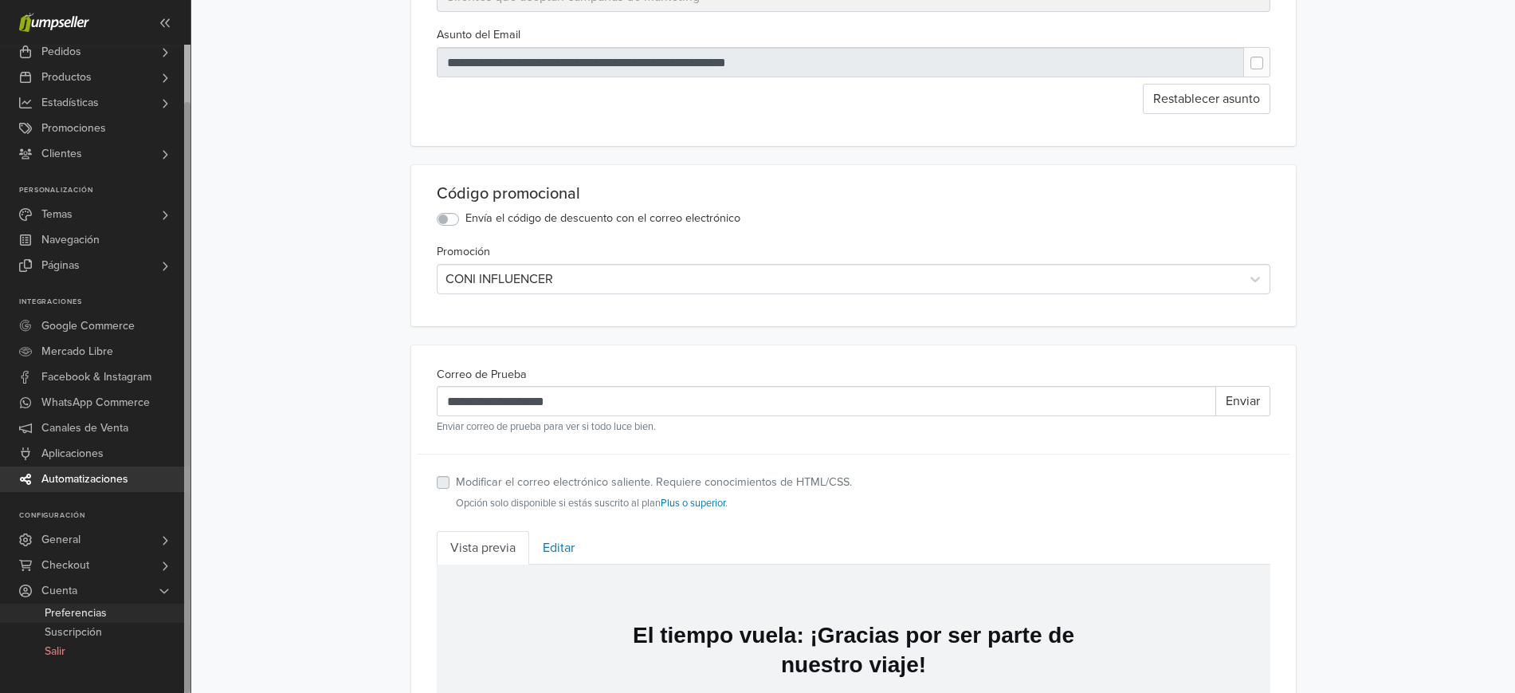
scroll to position [250, 0]
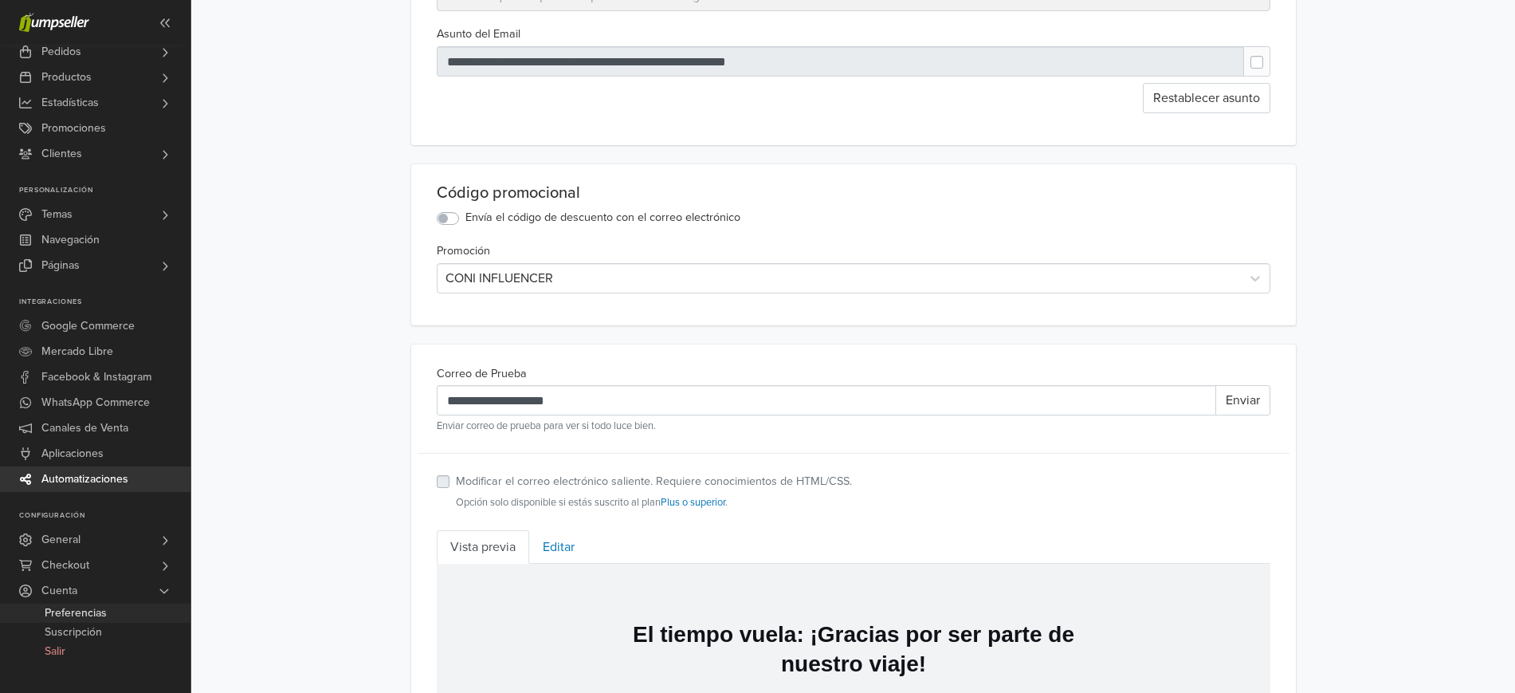
click at [112, 615] on link "Preferencias" at bounding box center [95, 612] width 191 height 19
